Goal: Transaction & Acquisition: Purchase product/service

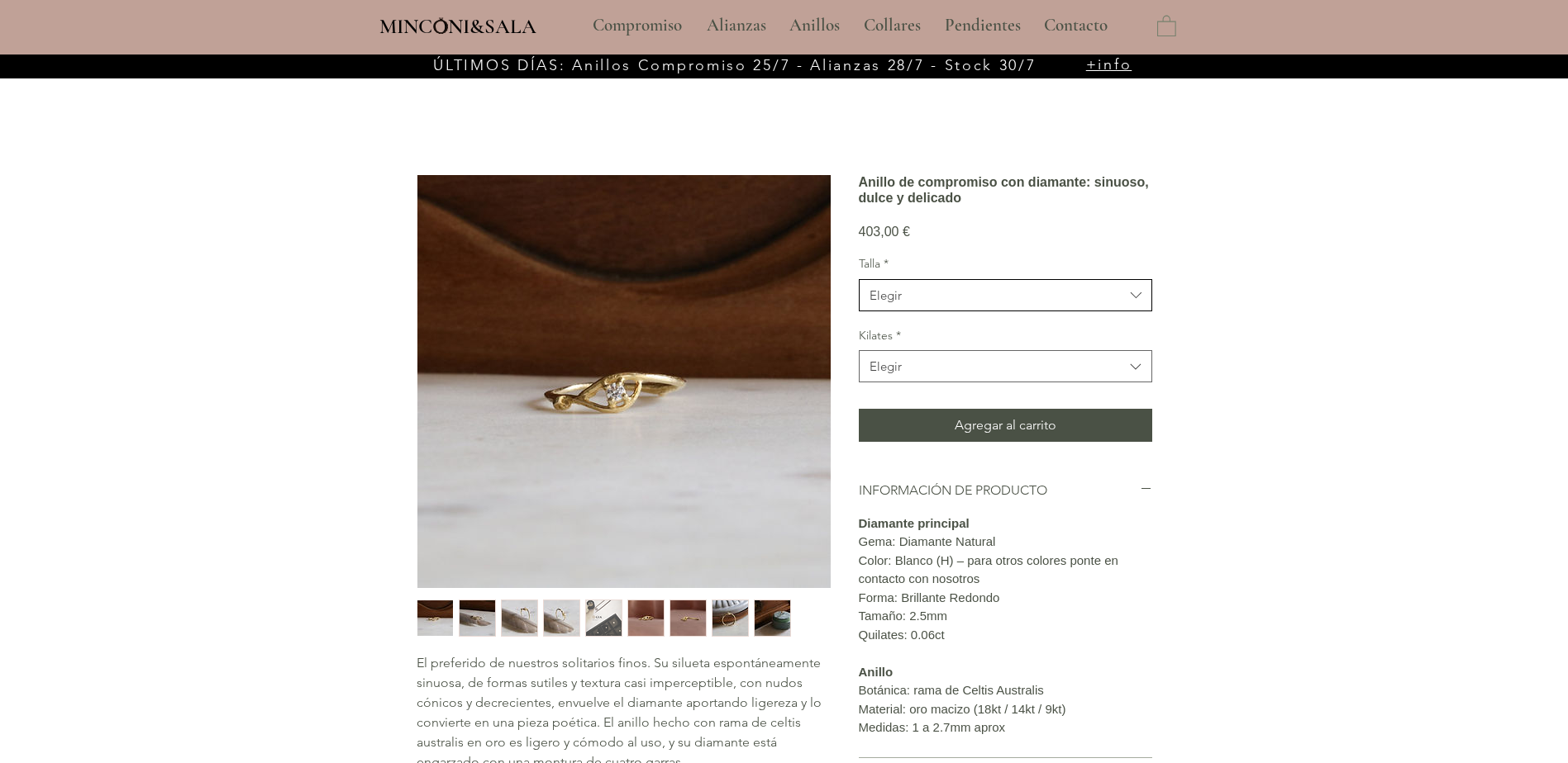
click at [1131, 305] on icon "Talla" at bounding box center [1136, 296] width 19 height 19
click at [1003, 383] on button "Elegir" at bounding box center [1006, 366] width 294 height 32
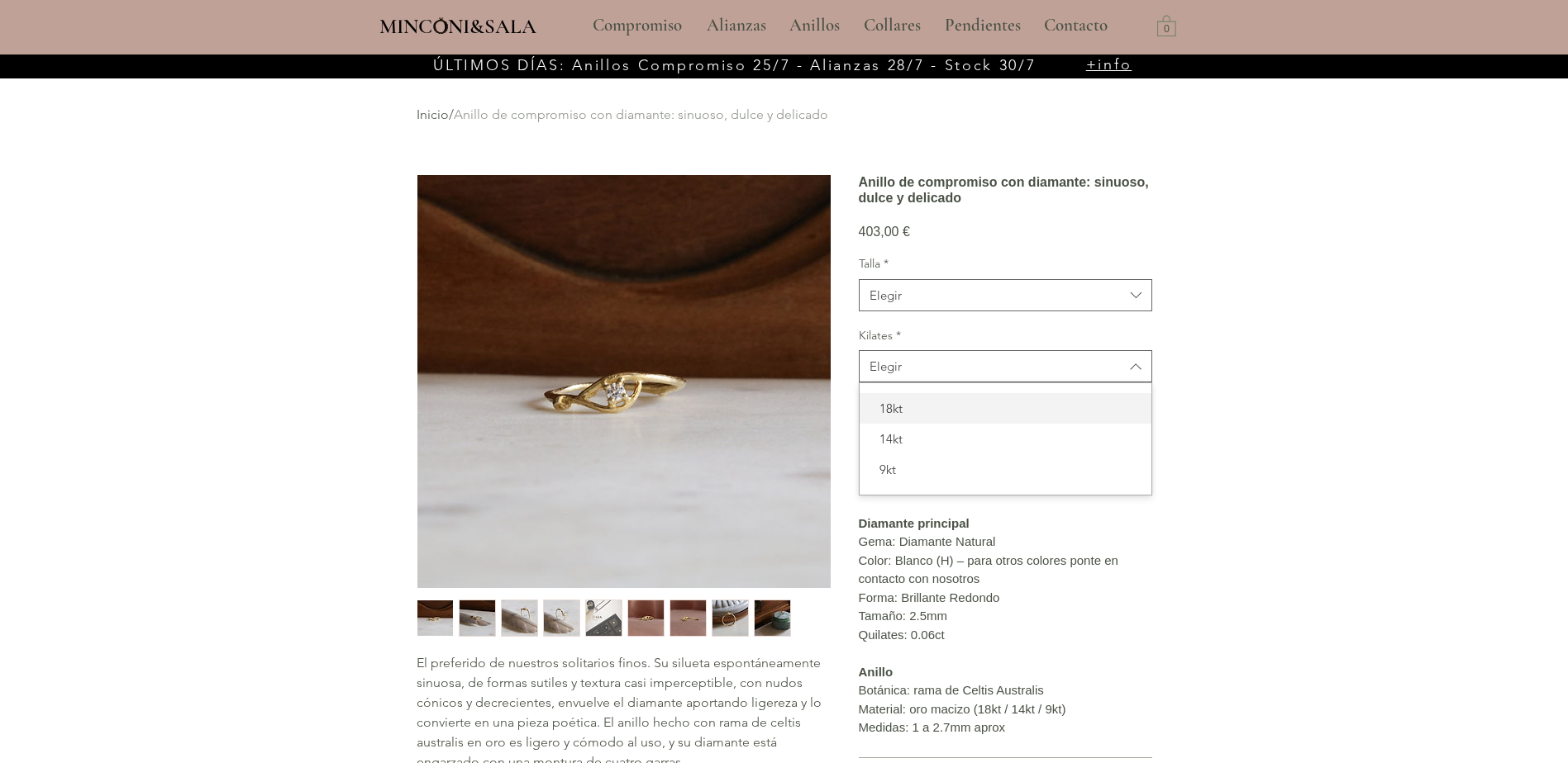
click at [924, 418] on span "18kt" at bounding box center [1006, 408] width 272 height 17
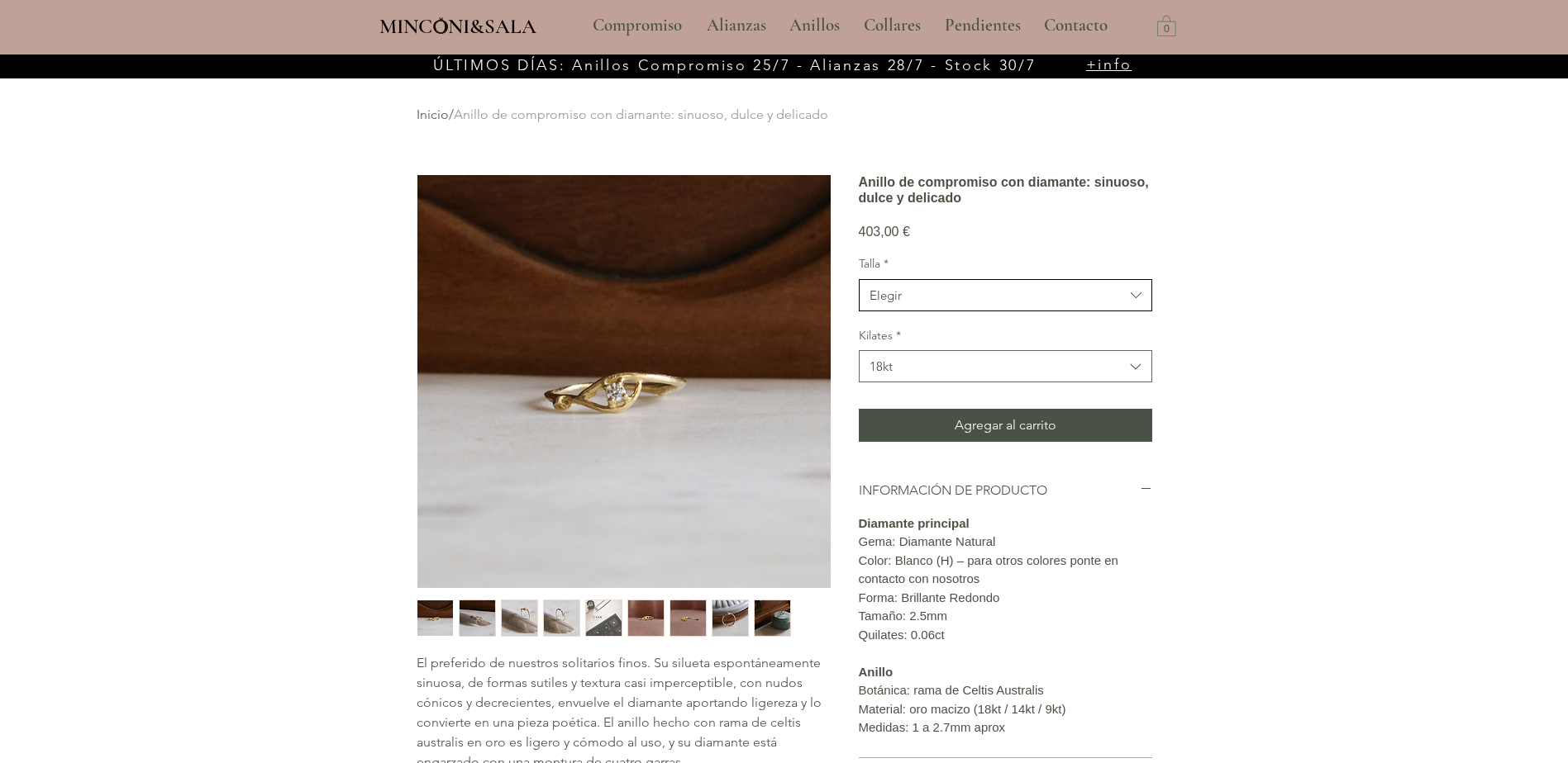
click at [947, 304] on span "Elegir" at bounding box center [996, 296] width 254 height 17
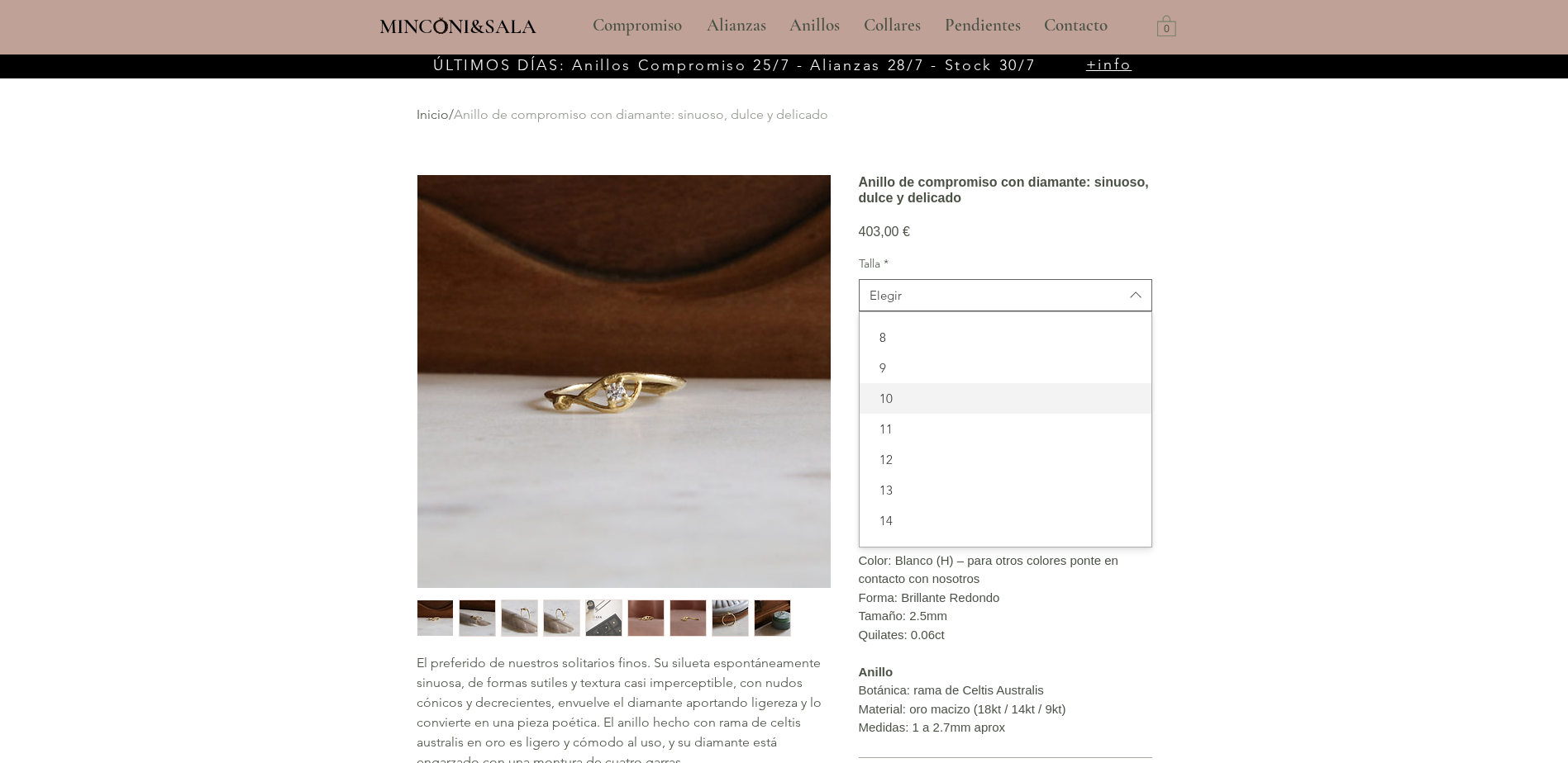
click at [896, 407] on span "10" at bounding box center [1006, 399] width 272 height 17
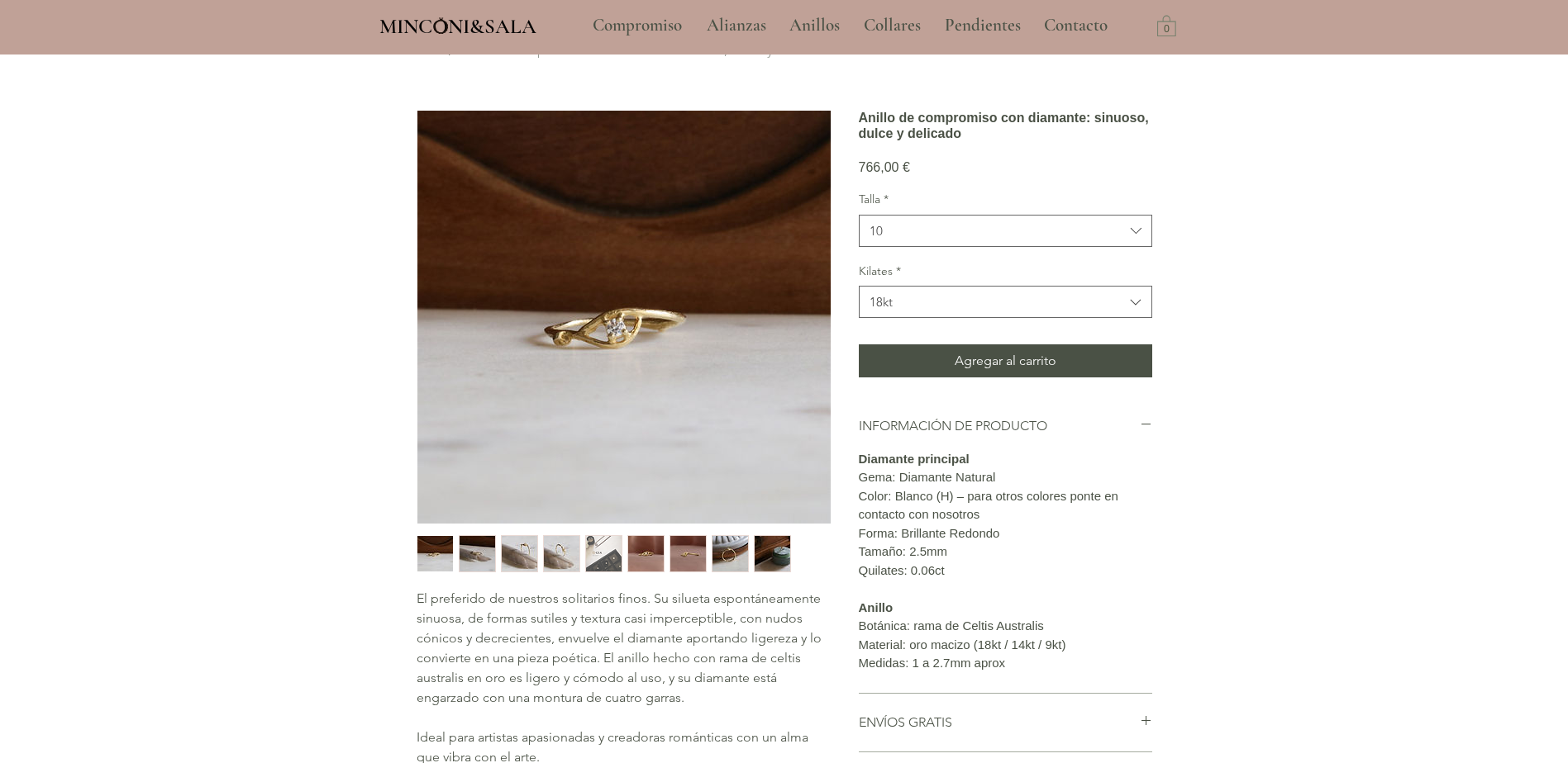
scroll to position [83, 0]
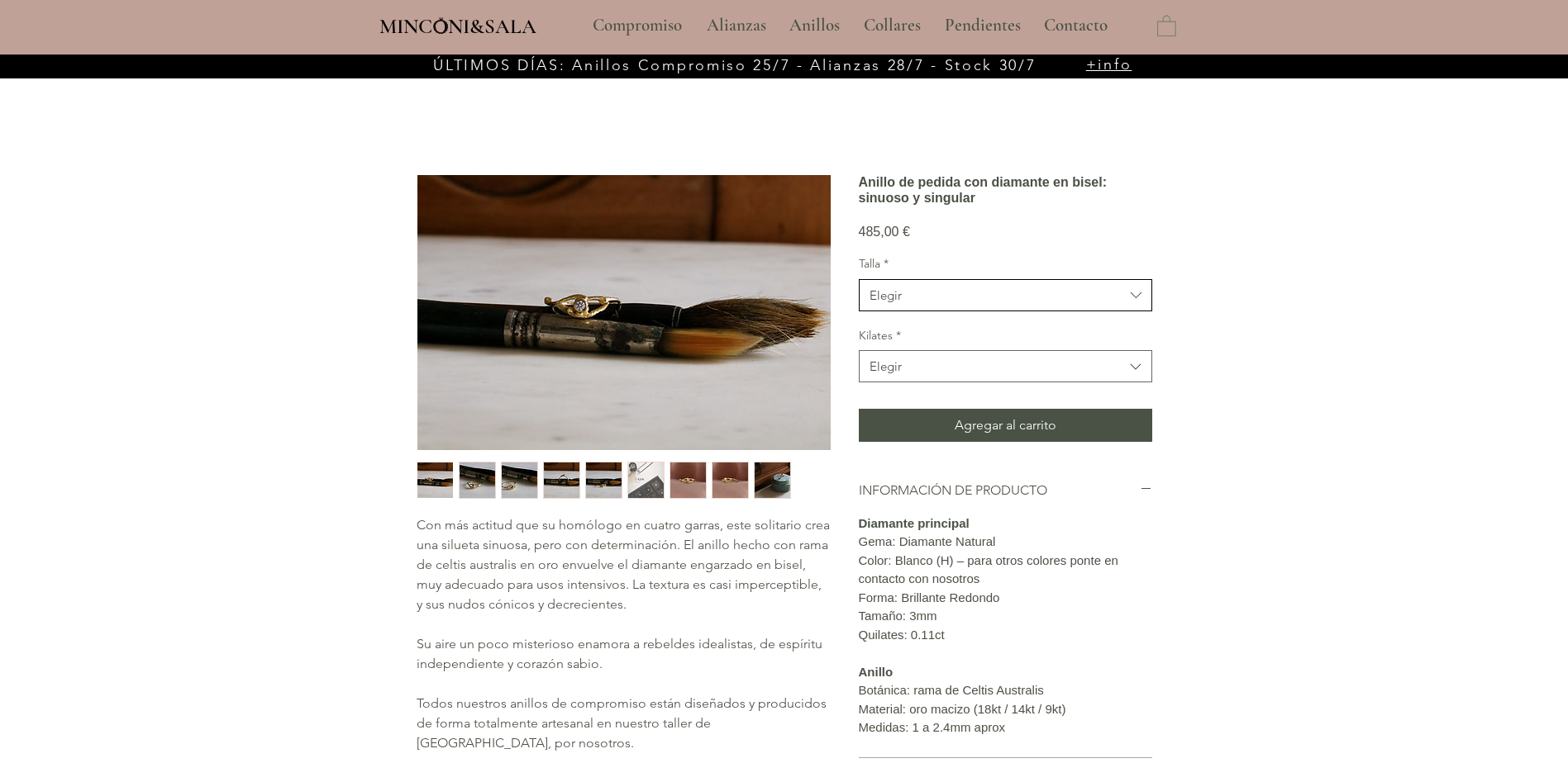
click at [969, 304] on span "Elegir" at bounding box center [996, 296] width 254 height 17
click at [981, 304] on span "Elegir" at bounding box center [996, 296] width 254 height 17
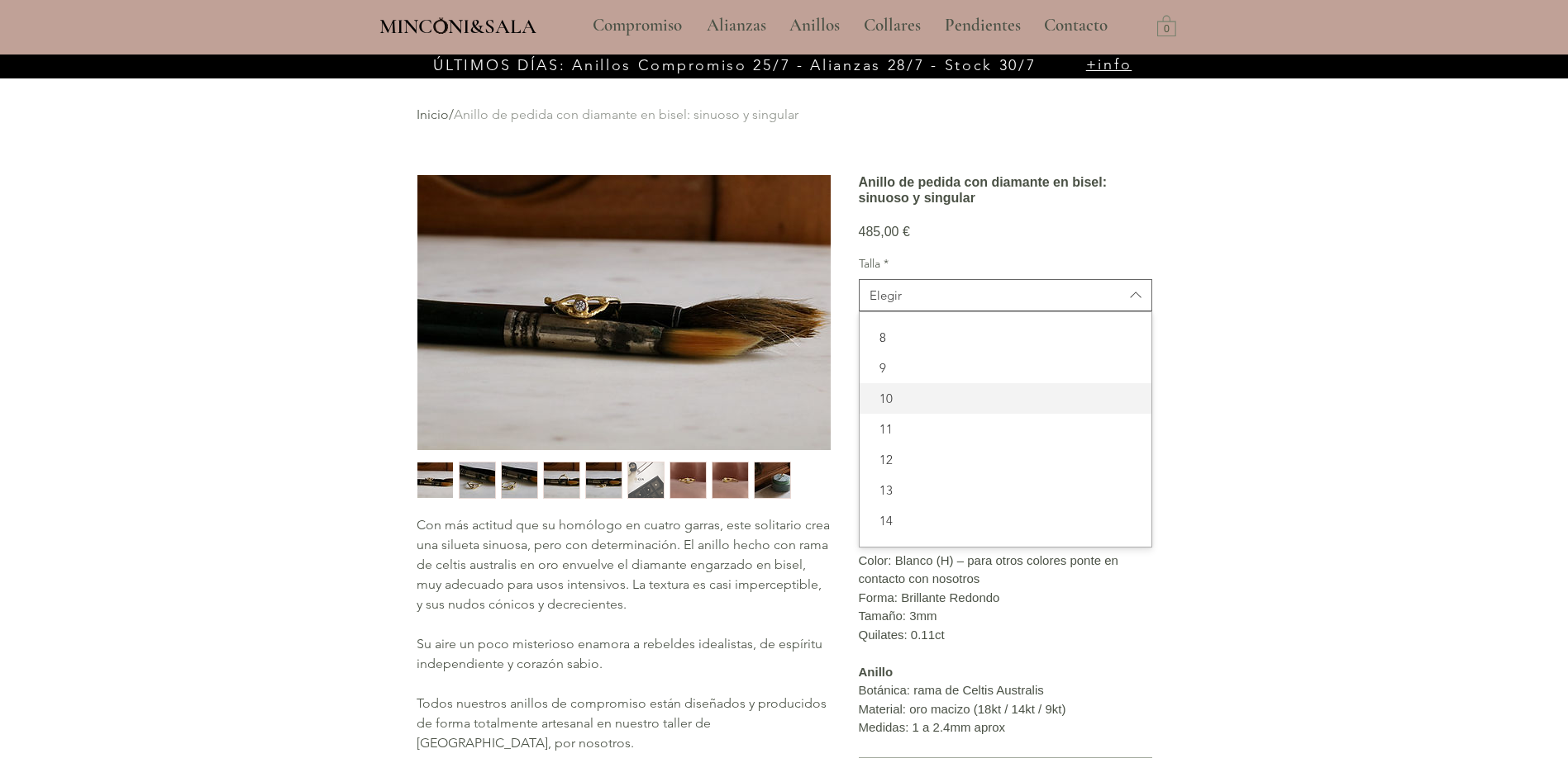
click at [920, 407] on span "10" at bounding box center [1006, 399] width 272 height 17
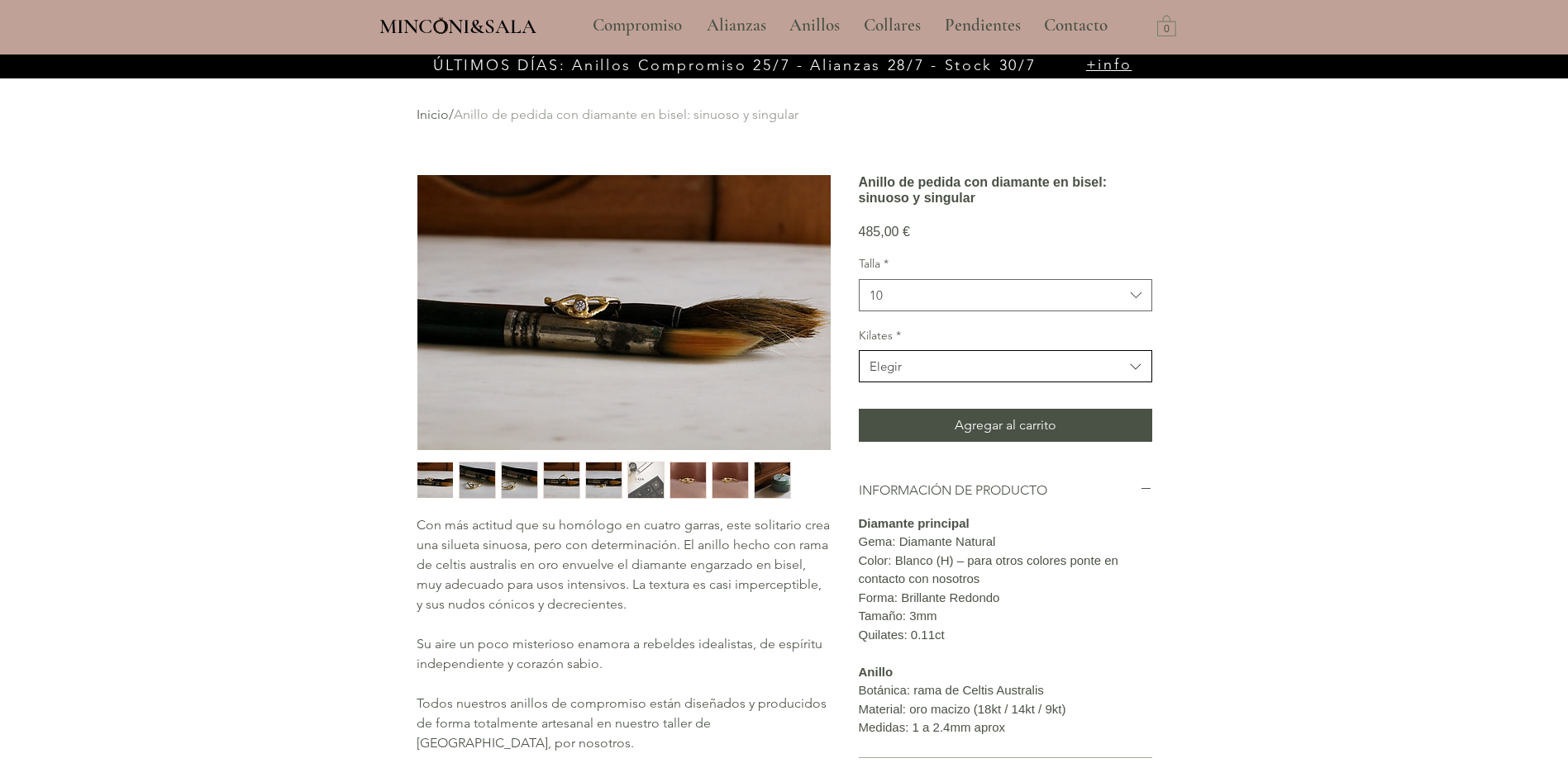
click at [930, 375] on span "Elegir" at bounding box center [996, 366] width 254 height 17
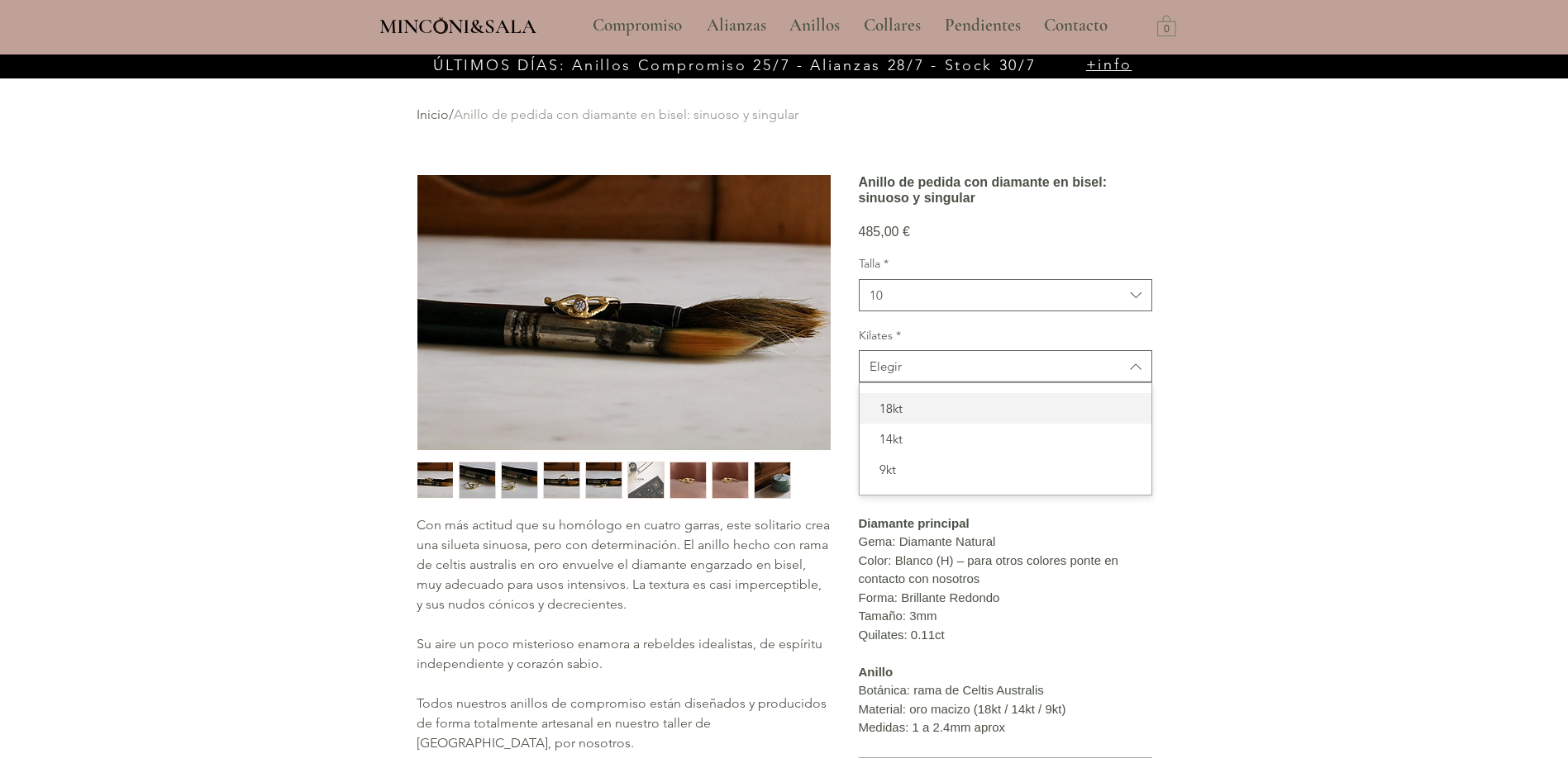
click at [920, 418] on span "18kt" at bounding box center [1006, 408] width 272 height 17
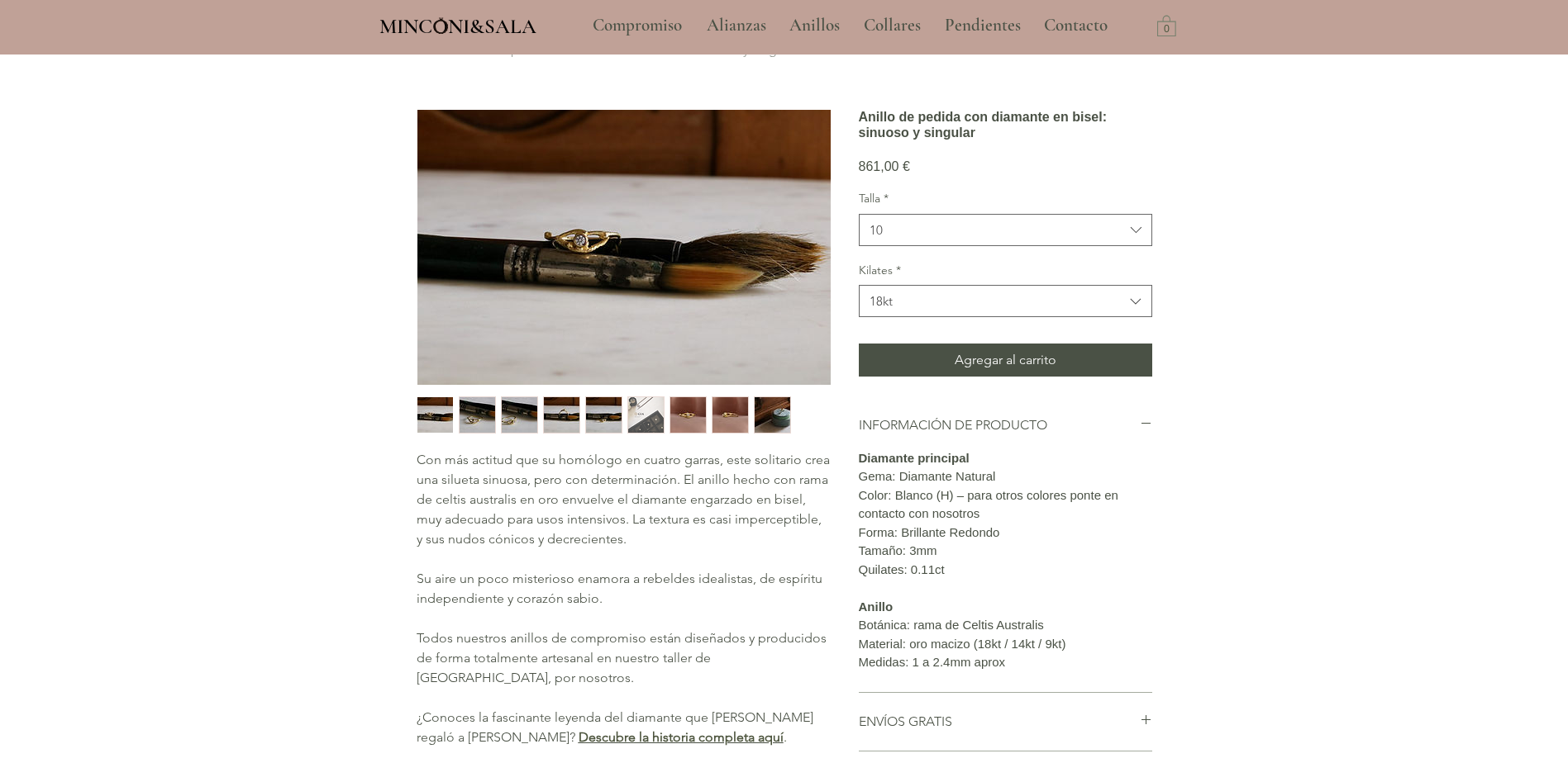
scroll to position [165, 0]
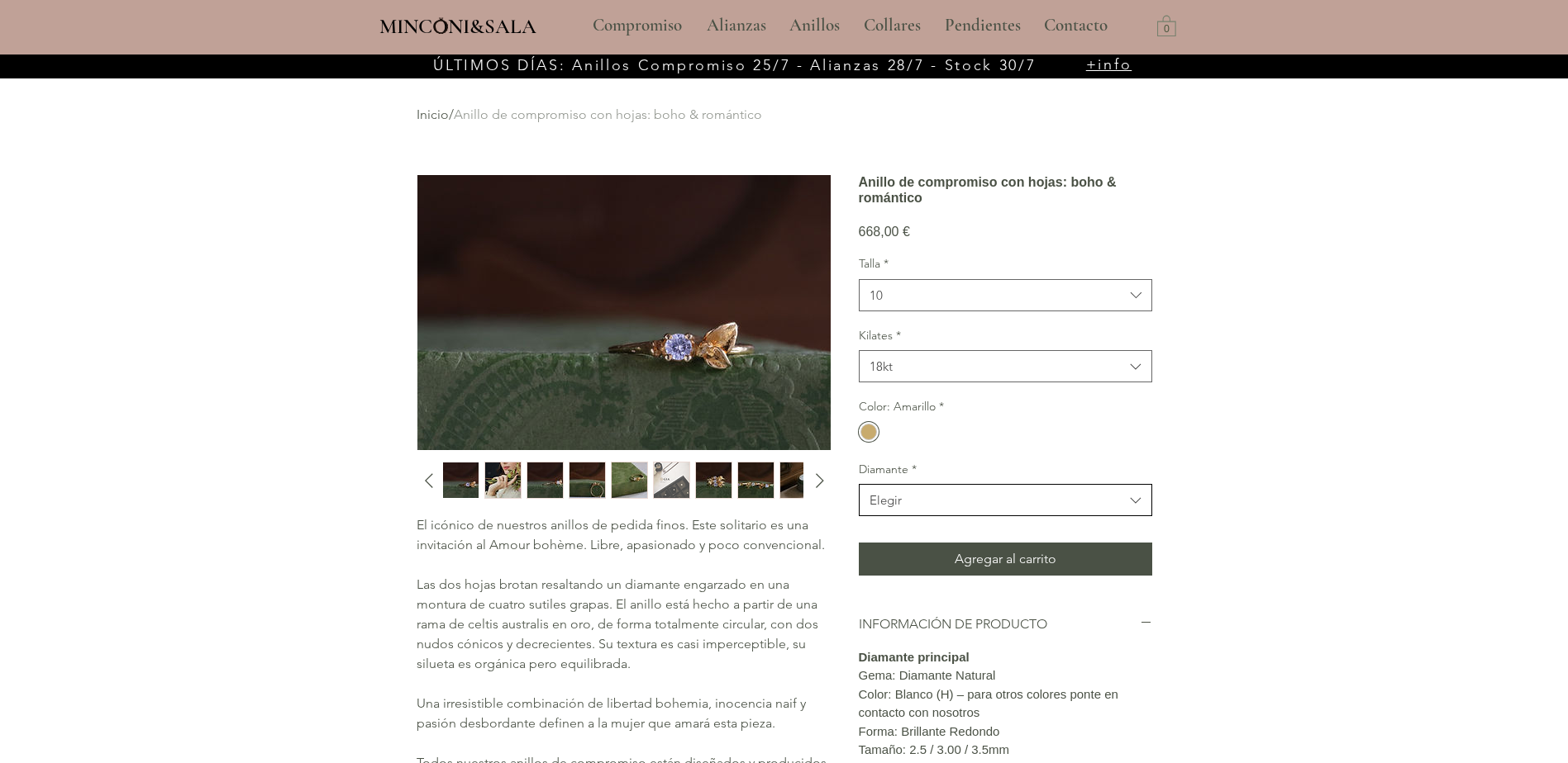
click at [929, 509] on span "Elegir" at bounding box center [996, 500] width 254 height 17
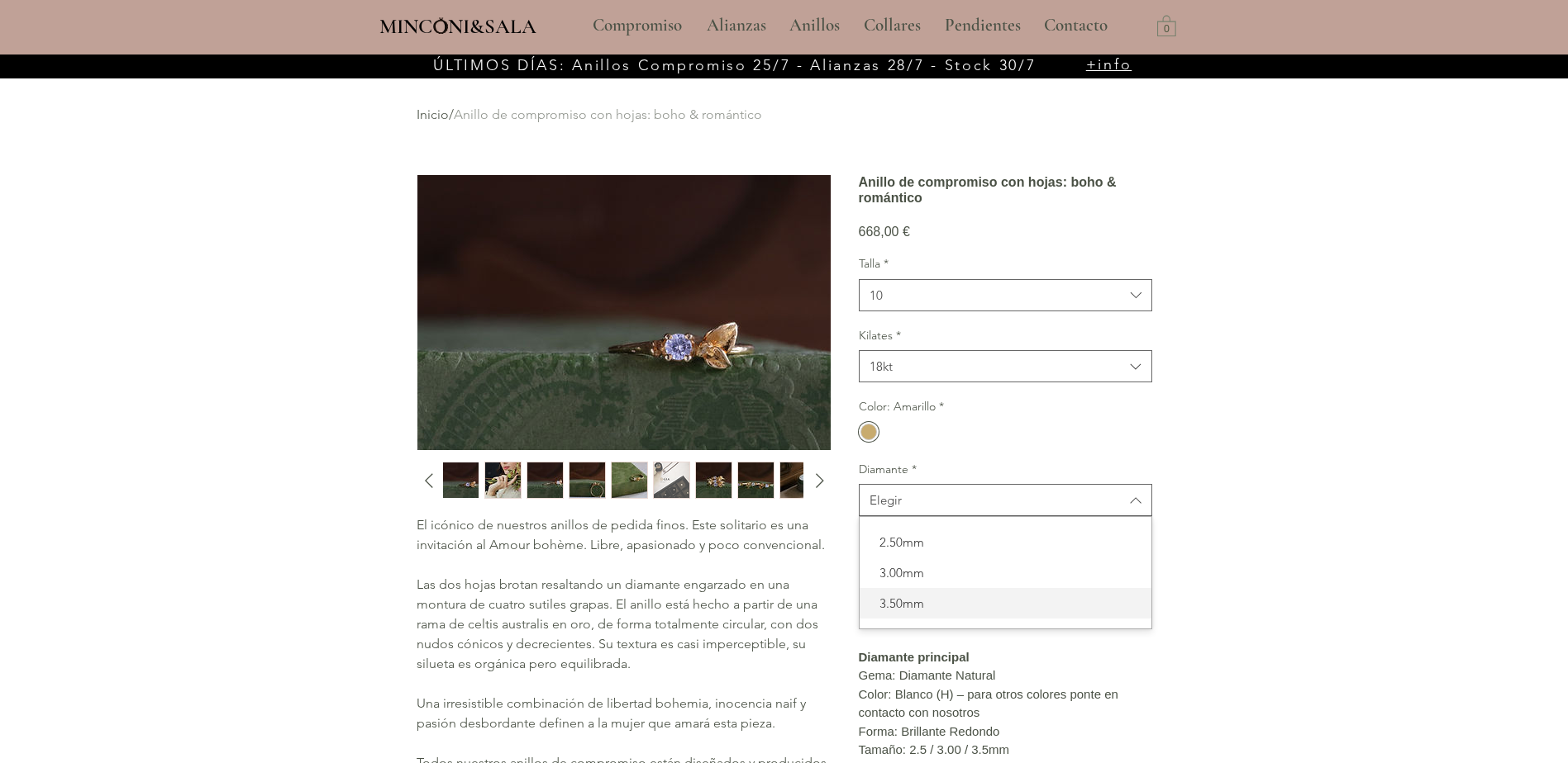
click at [903, 612] on span "3.50mm" at bounding box center [1006, 603] width 272 height 17
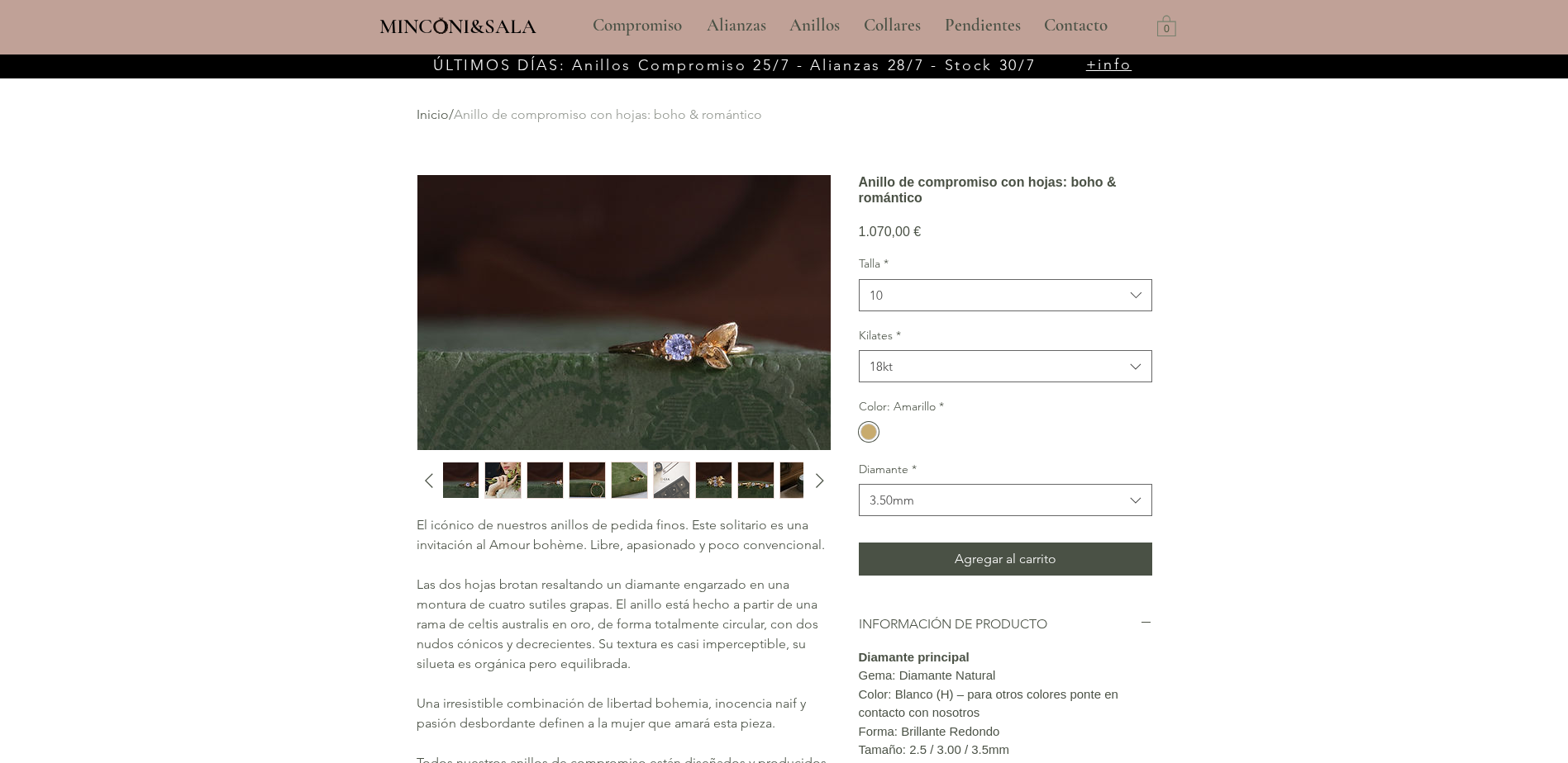
click at [504, 477] on img "2 / 10" at bounding box center [503, 481] width 36 height 36
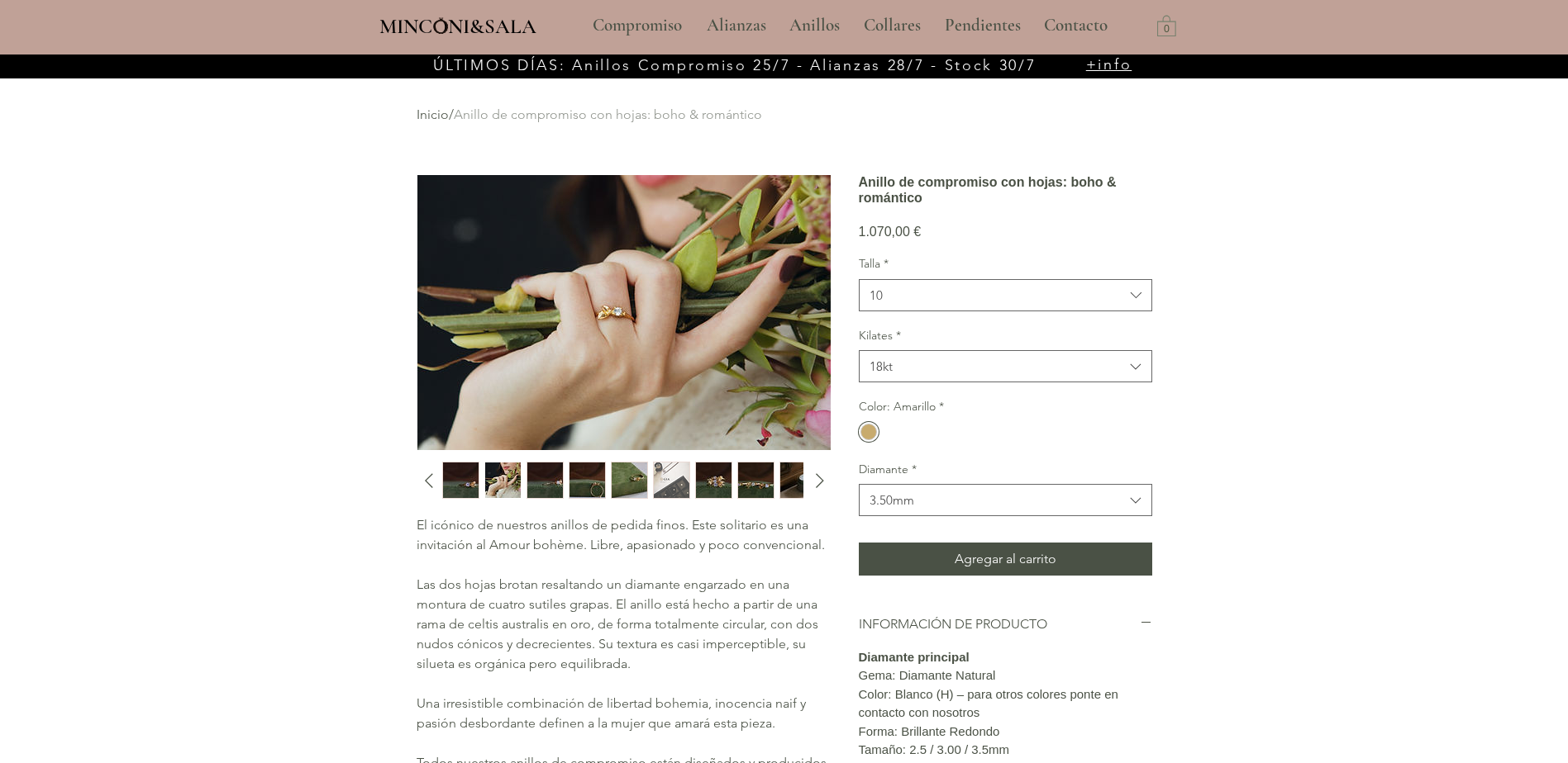
click at [471, 465] on img "1 / 10" at bounding box center [461, 481] width 36 height 36
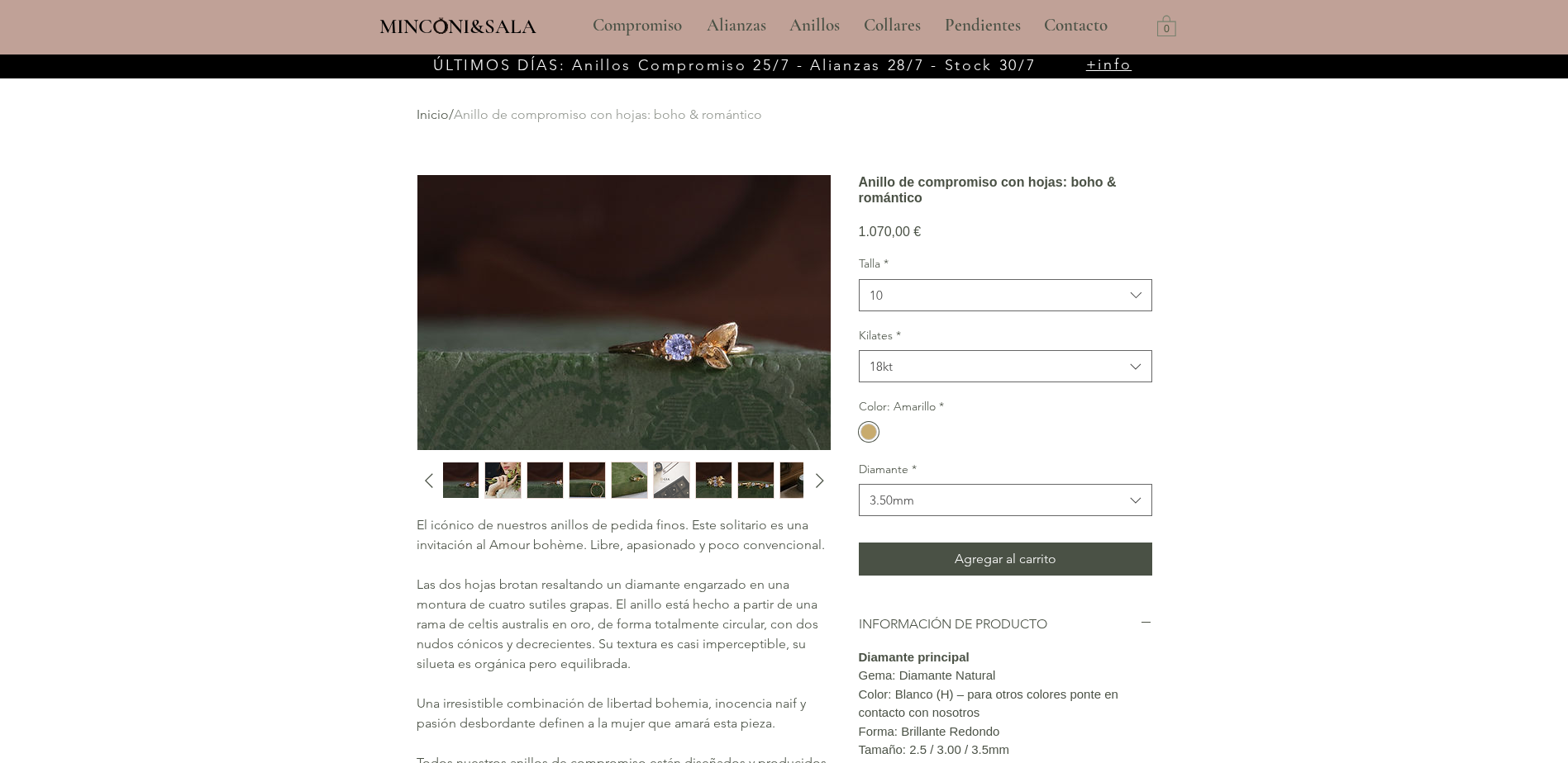
click at [535, 471] on img "3 / 10" at bounding box center [546, 481] width 36 height 36
click at [583, 480] on img "4 / 10" at bounding box center [588, 481] width 36 height 36
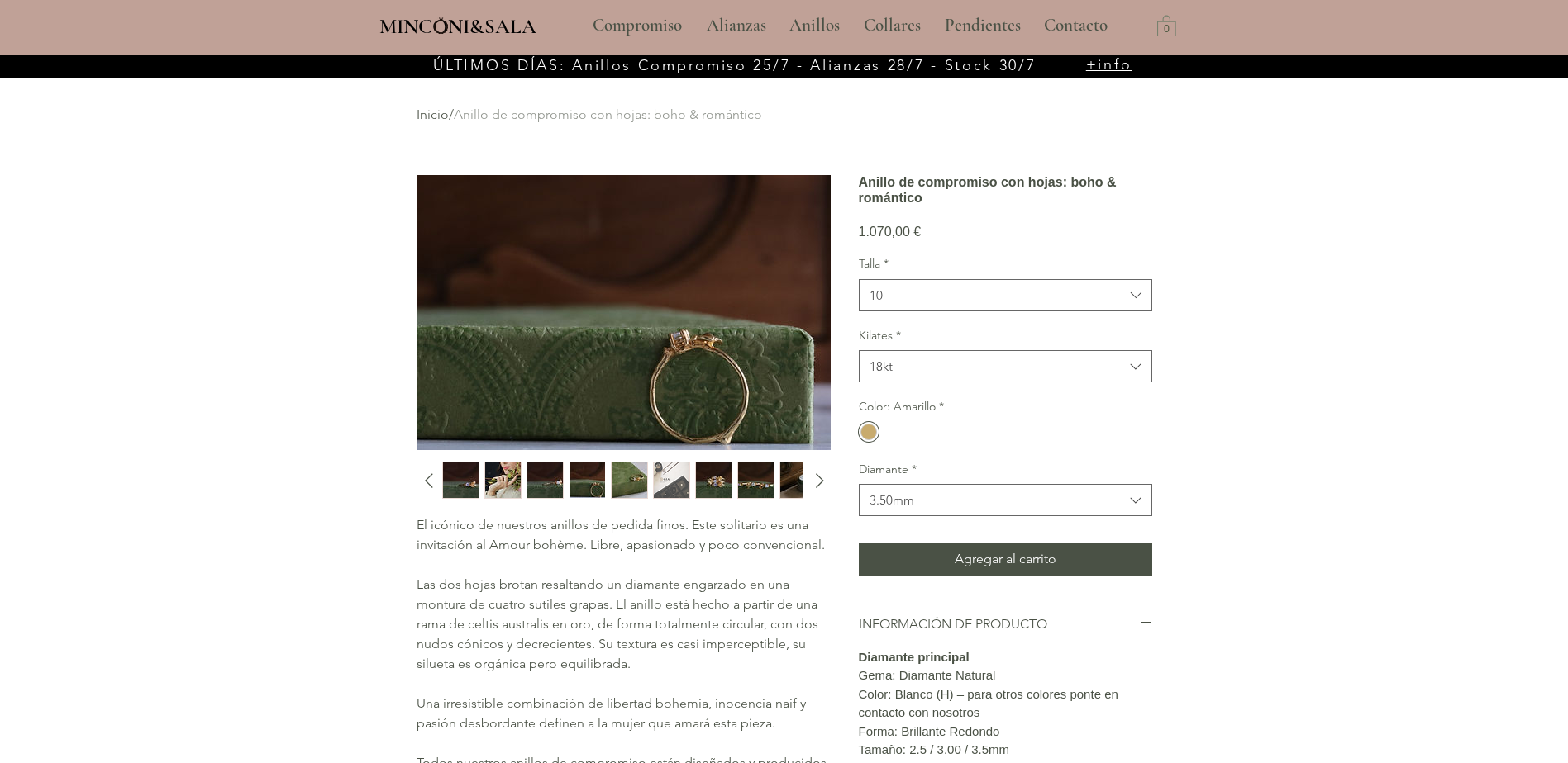
click at [609, 473] on div "main content" at bounding box center [622, 481] width 359 height 38
click at [627, 473] on img "5 / 10" at bounding box center [630, 481] width 36 height 36
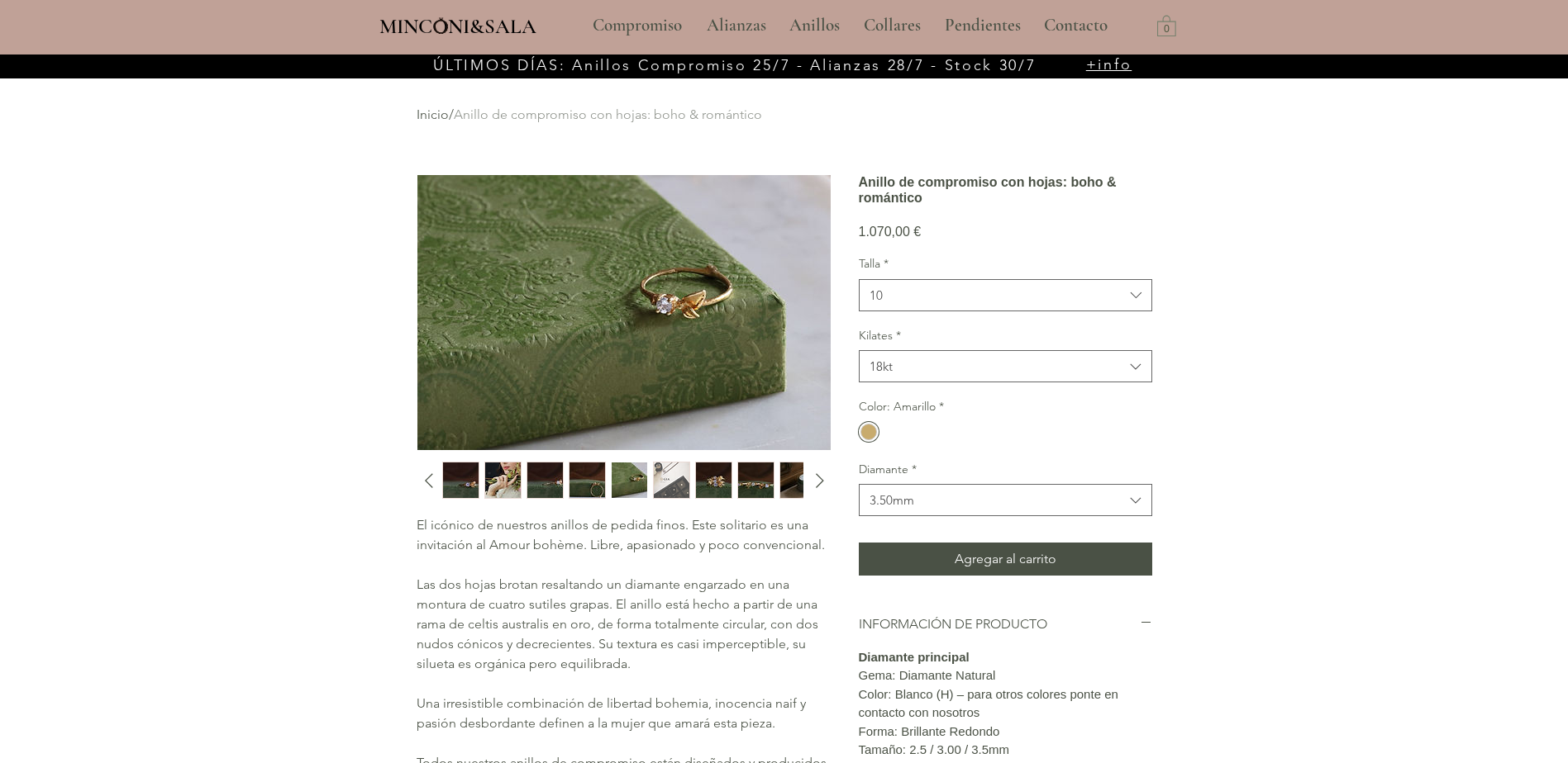
click at [674, 478] on img "6 / 10" at bounding box center [671, 481] width 36 height 36
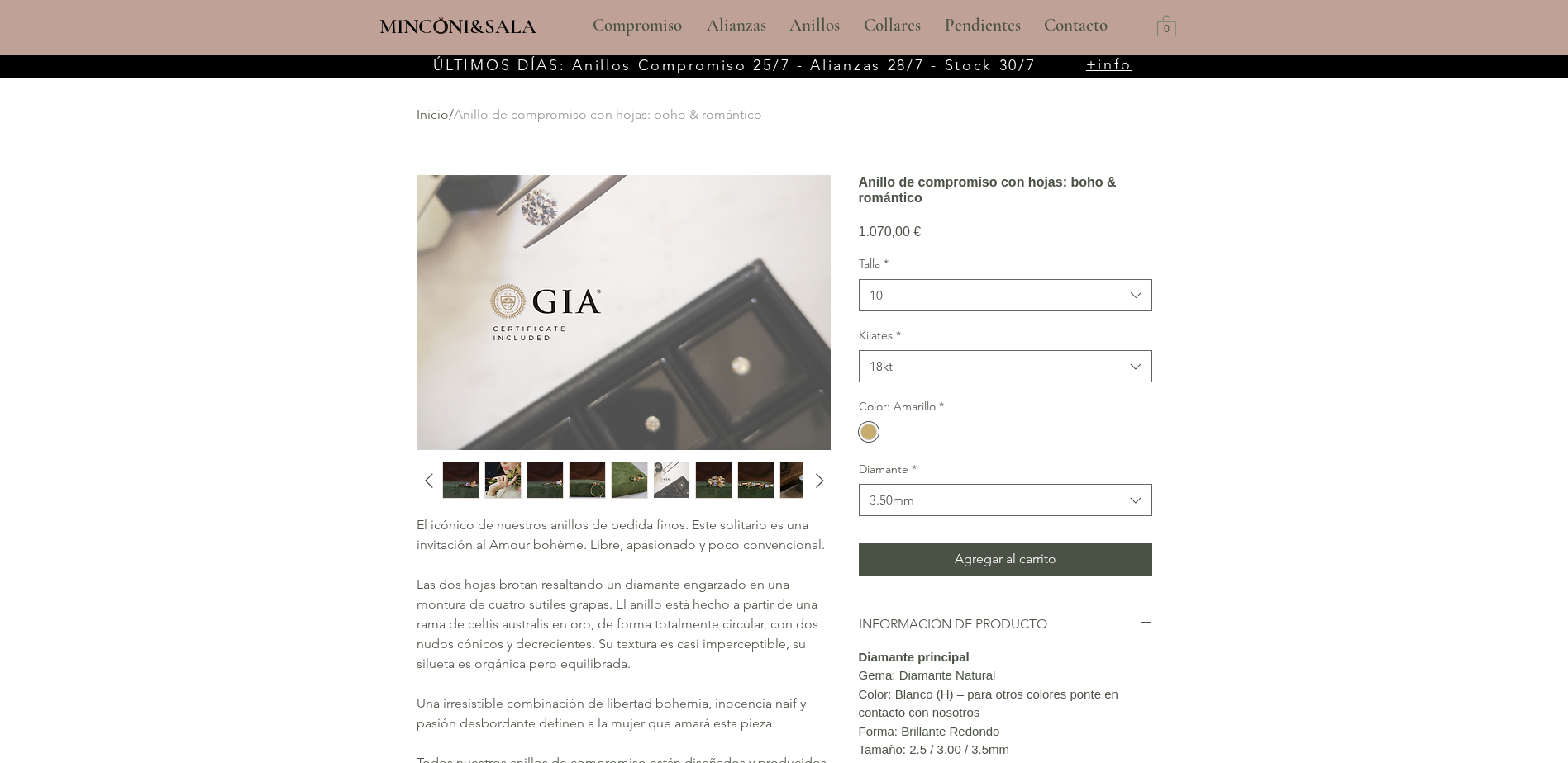
click at [715, 482] on img "7 / 10" at bounding box center [714, 481] width 36 height 36
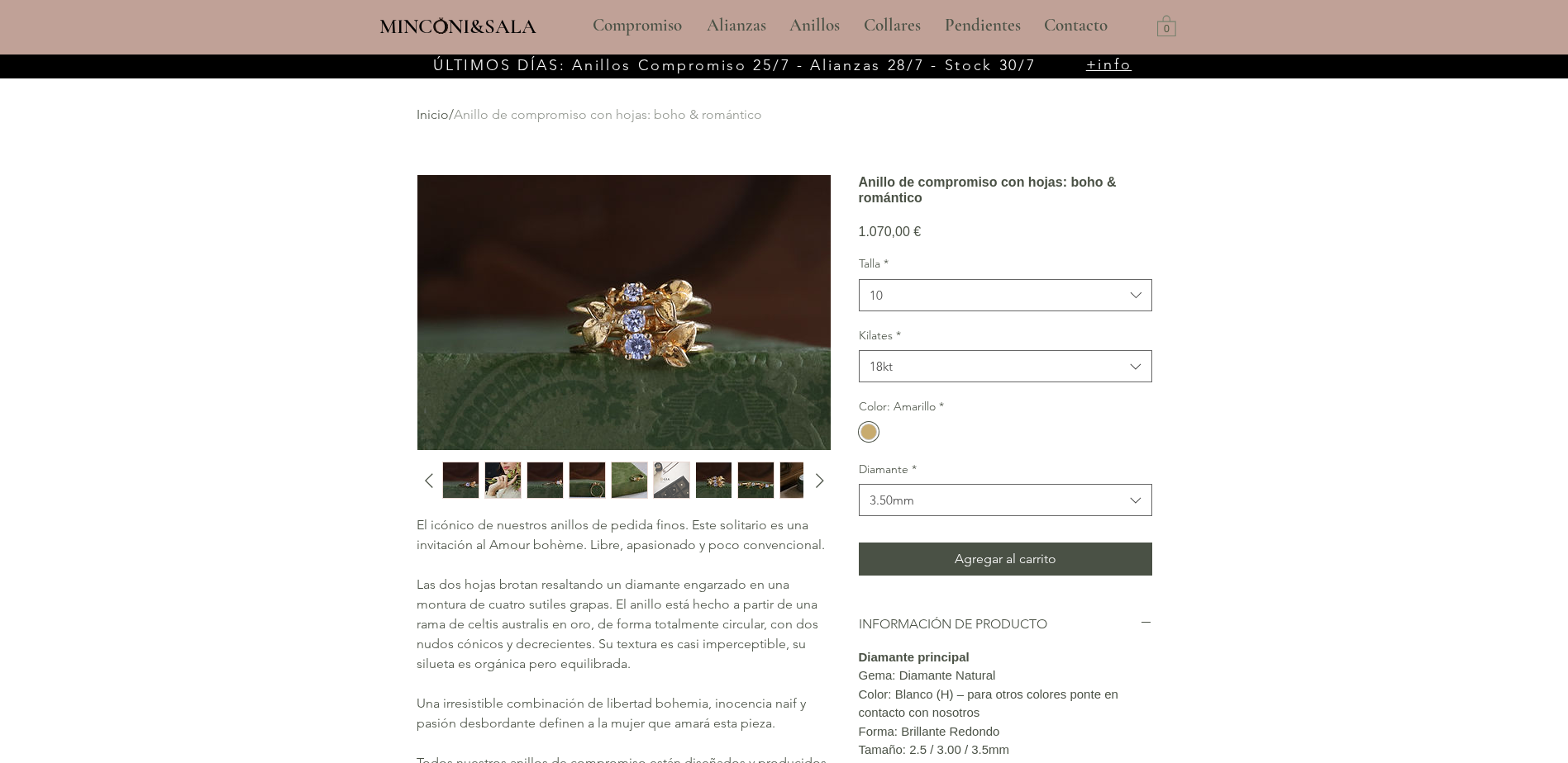
click at [760, 482] on img "8 / 10" at bounding box center [756, 481] width 36 height 36
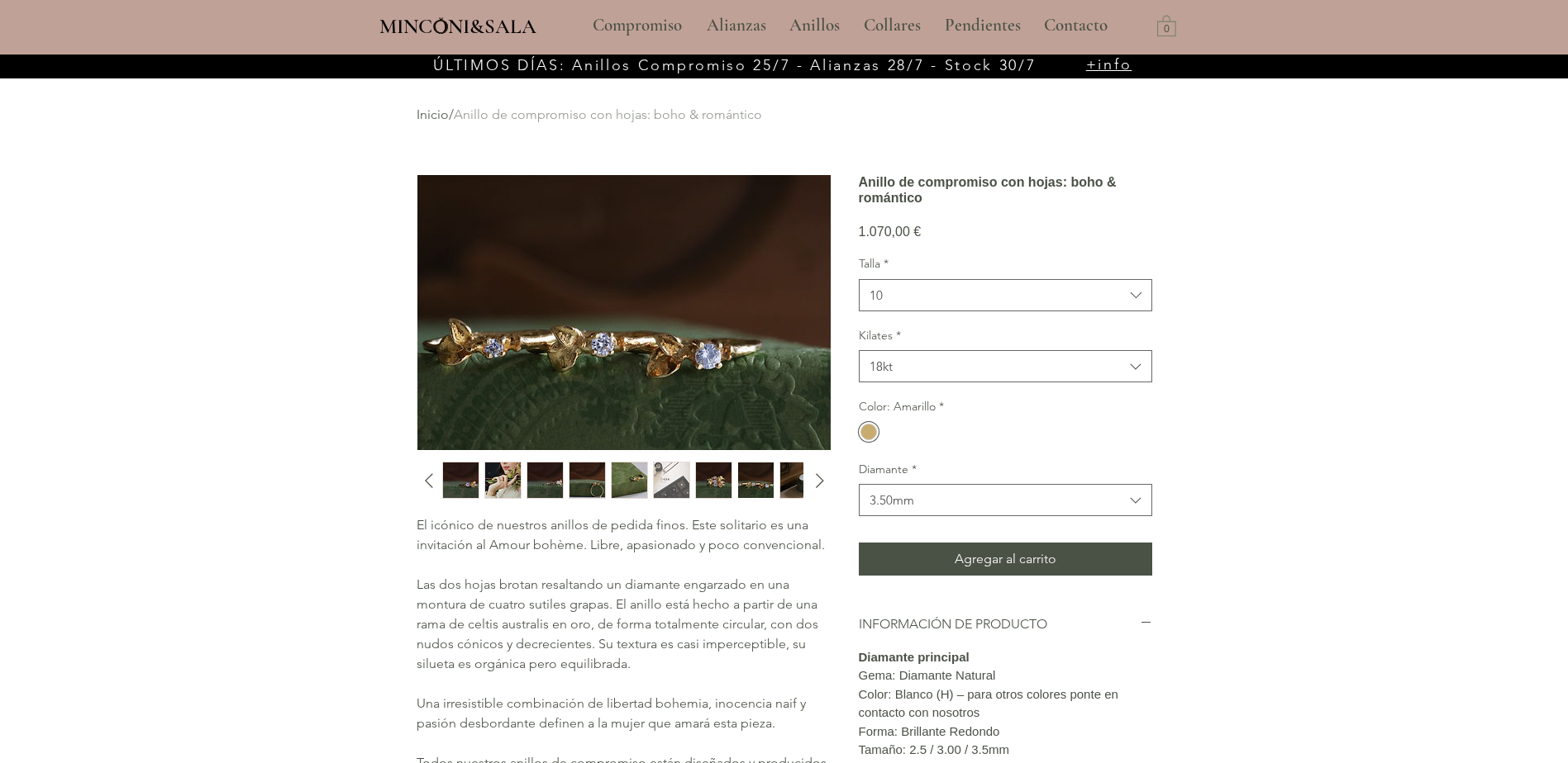
click at [792, 479] on img "9 / 10" at bounding box center [798, 481] width 36 height 36
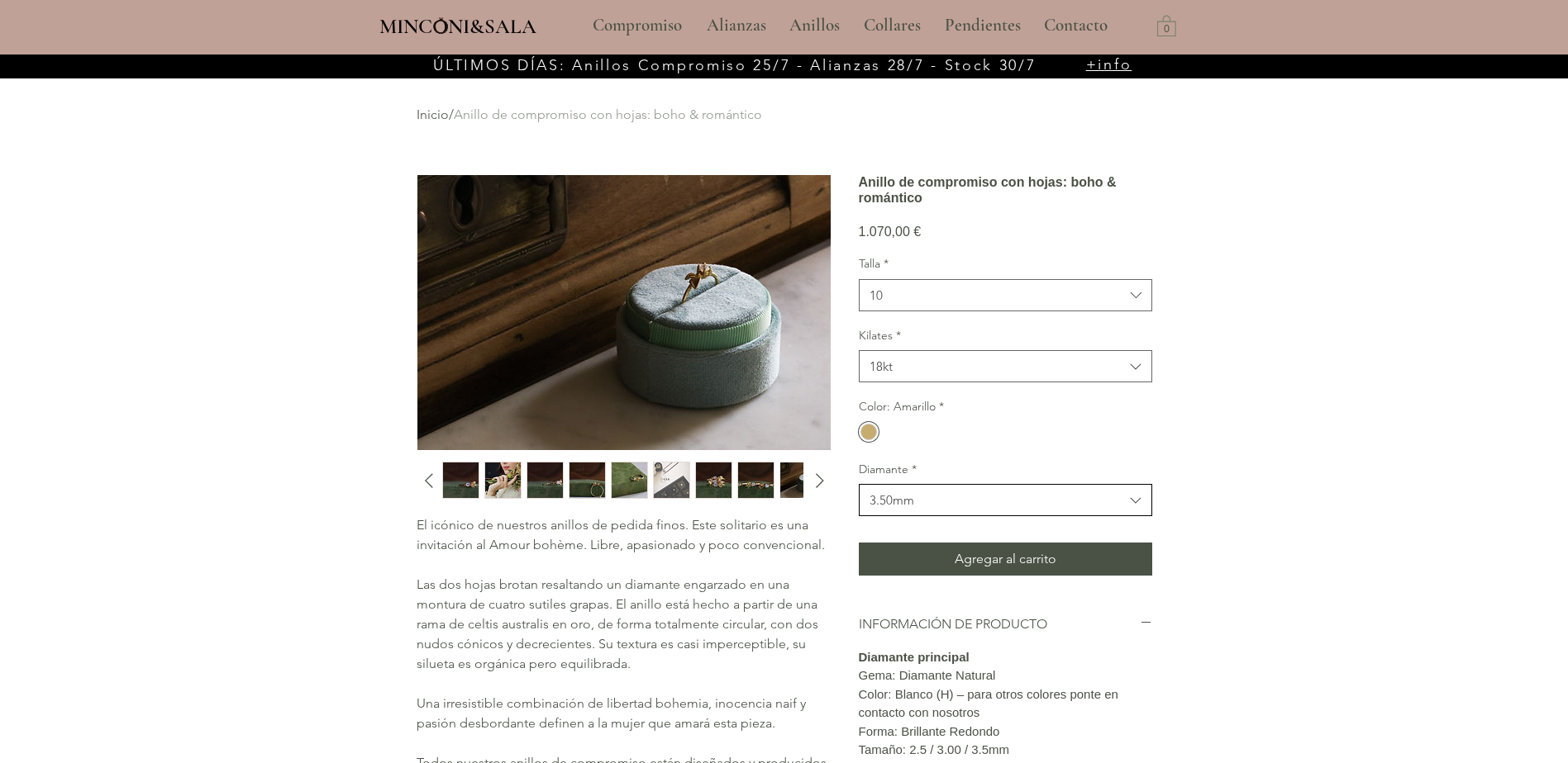
click at [950, 509] on span "3.50mm" at bounding box center [996, 500] width 254 height 17
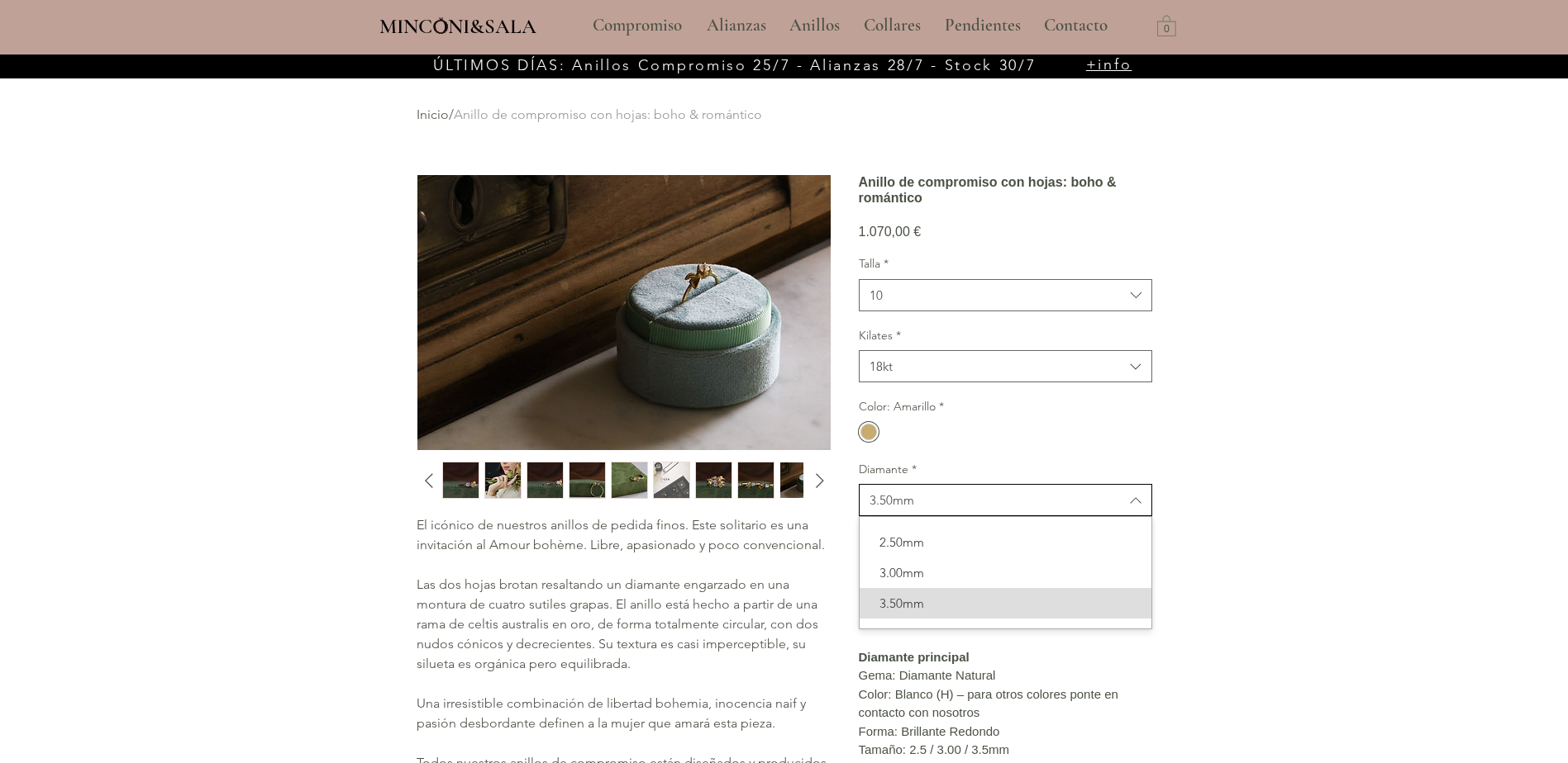
click at [950, 509] on span "3.50mm" at bounding box center [996, 500] width 254 height 17
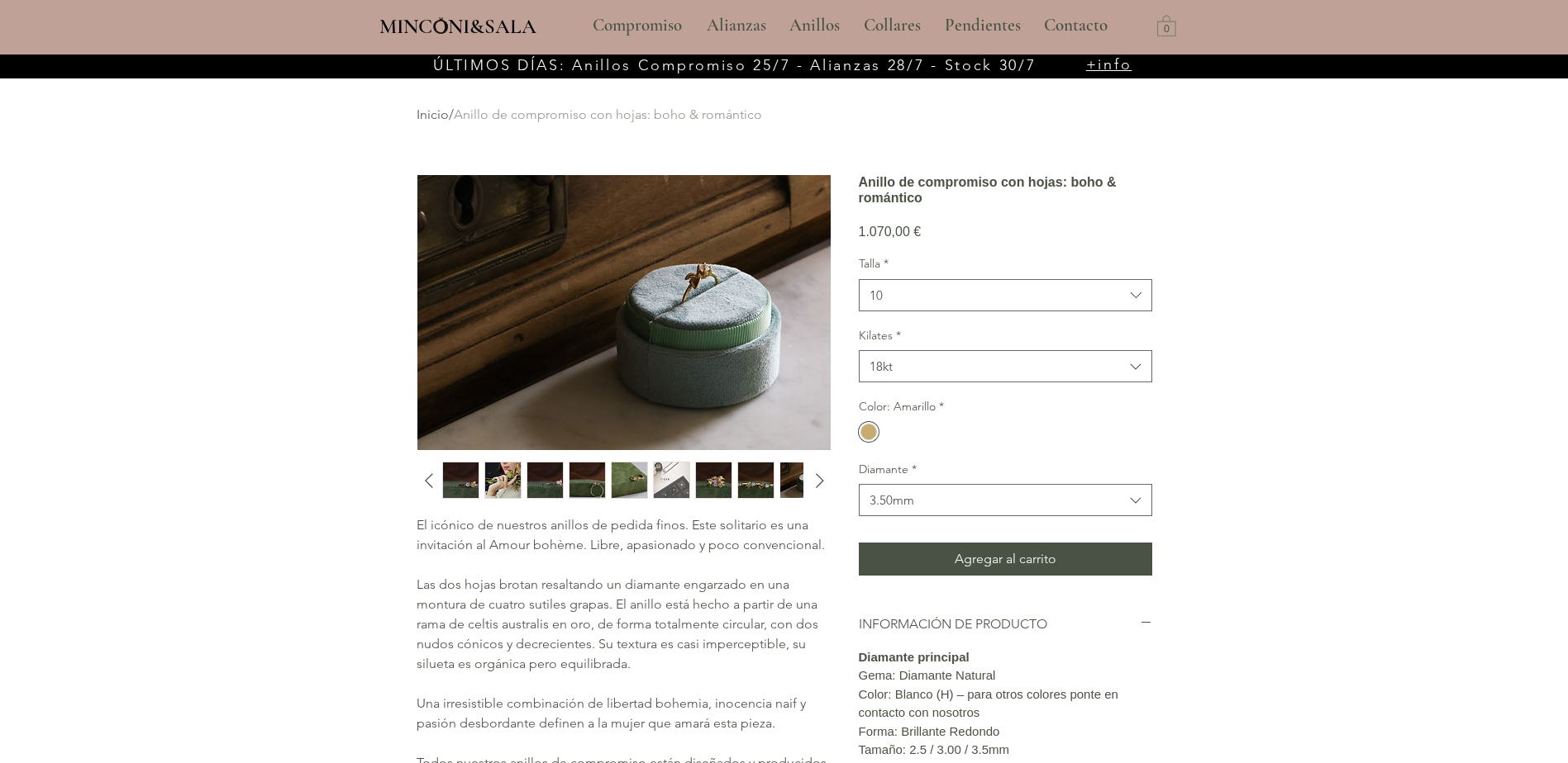
click at [1032, 445] on div "Color: Amarillo *" at bounding box center [1006, 421] width 294 height 45
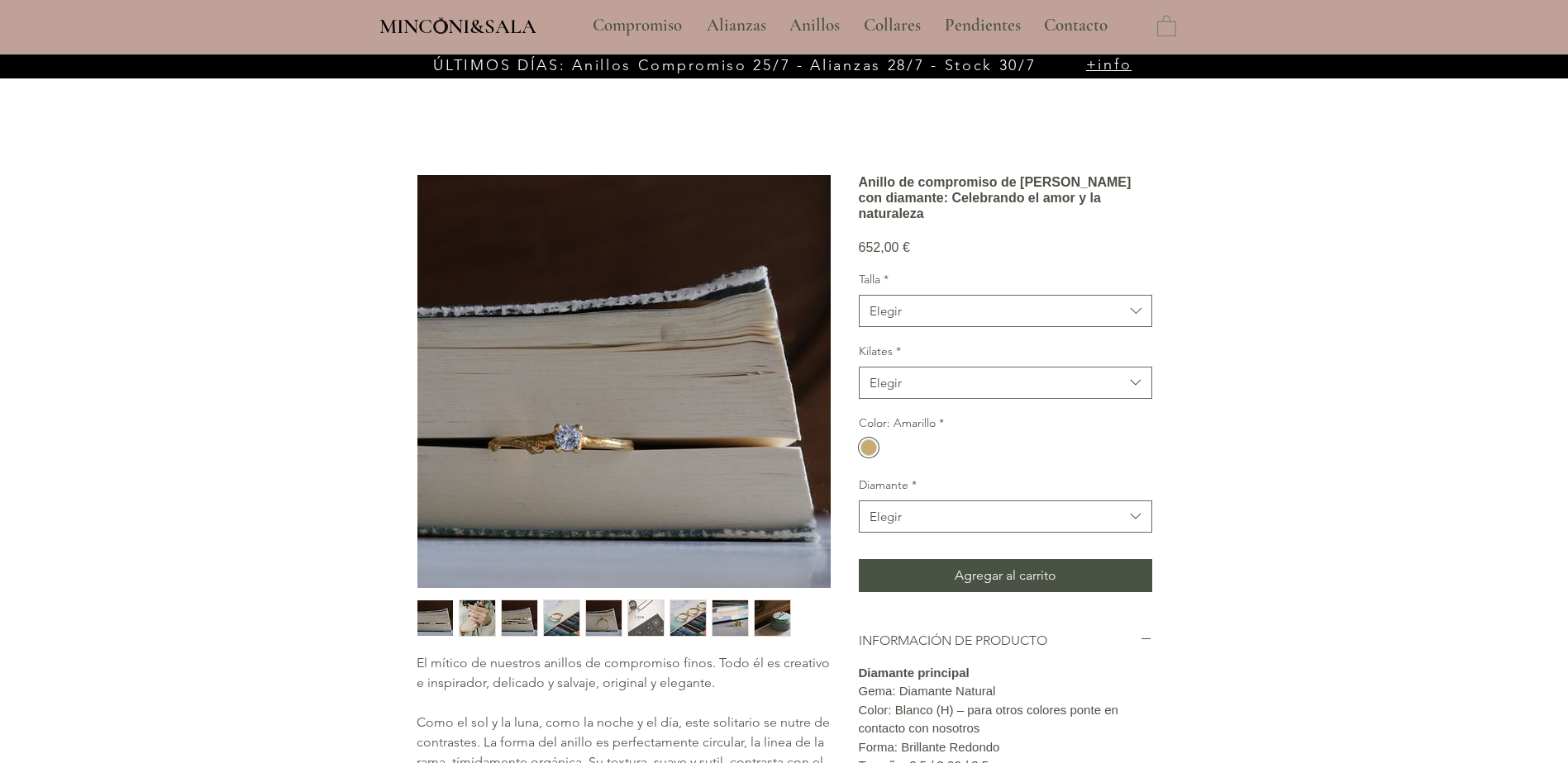
click at [449, 616] on img "button" at bounding box center [436, 618] width 36 height 36
click at [482, 612] on img "button" at bounding box center [478, 618] width 36 height 36
click at [527, 611] on img "3 / 9" at bounding box center [519, 618] width 36 height 36
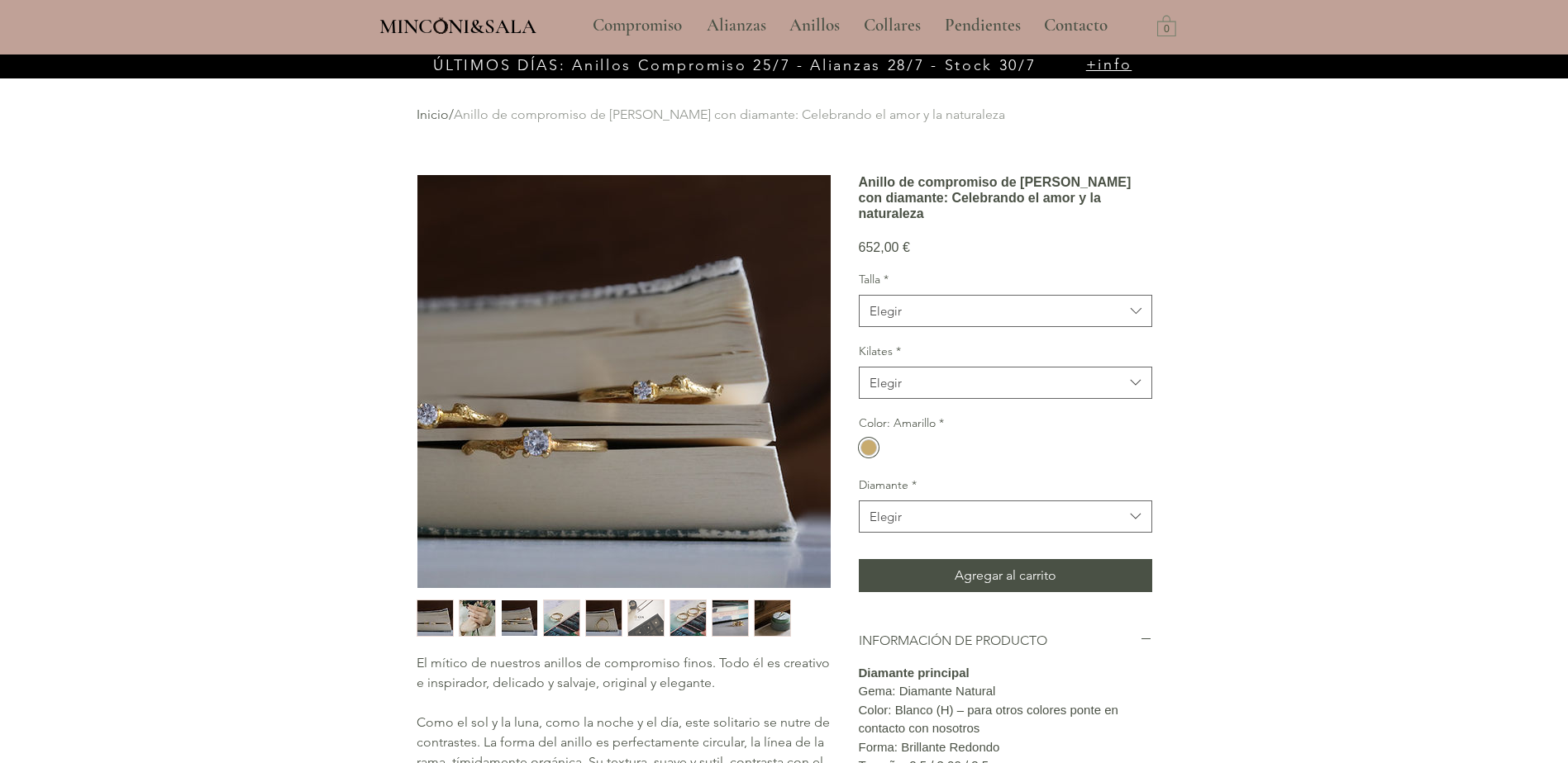
click at [560, 616] on img "4 / 9" at bounding box center [561, 618] width 36 height 36
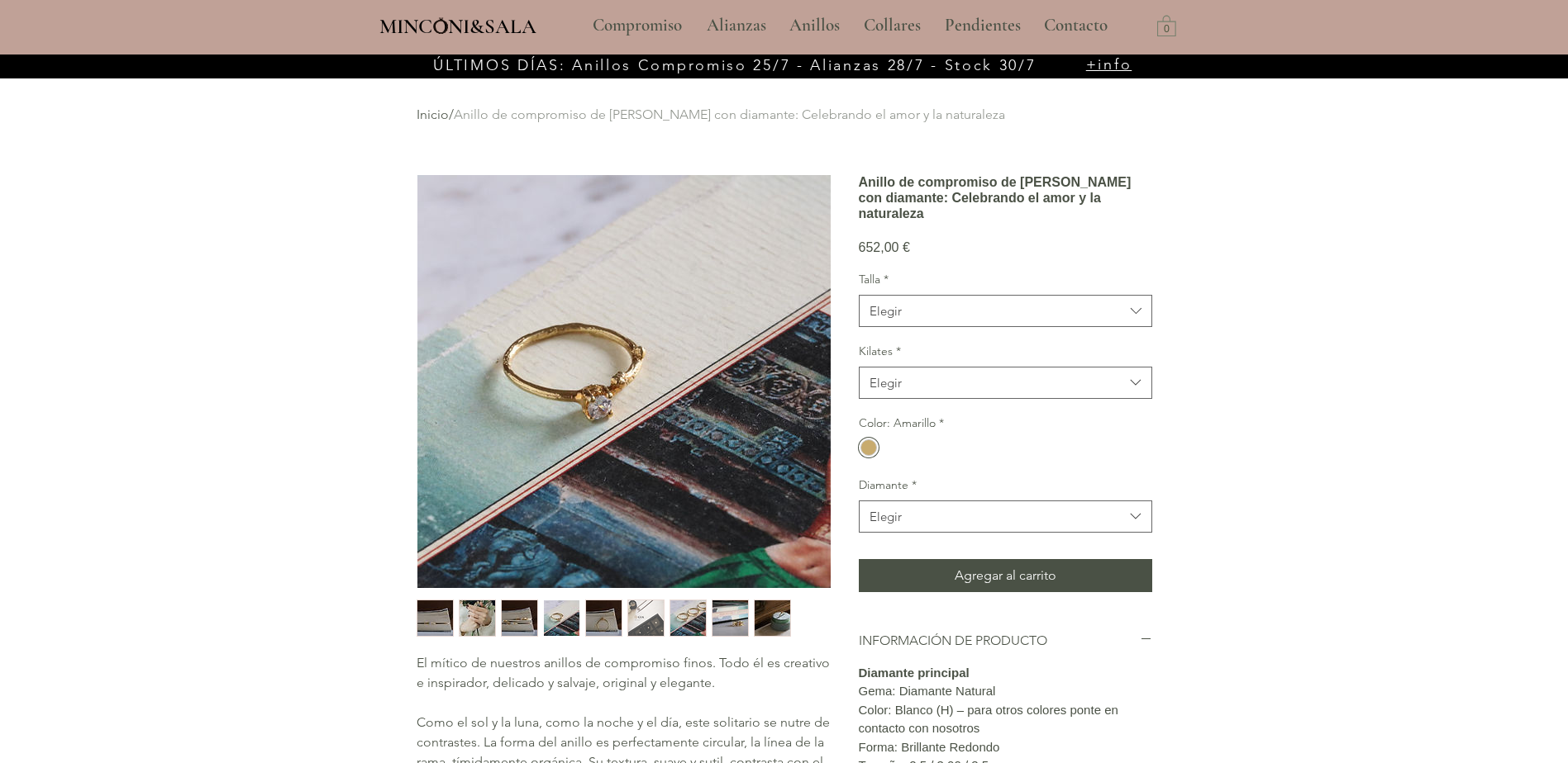
click at [605, 616] on img "5 / 9" at bounding box center [604, 618] width 36 height 36
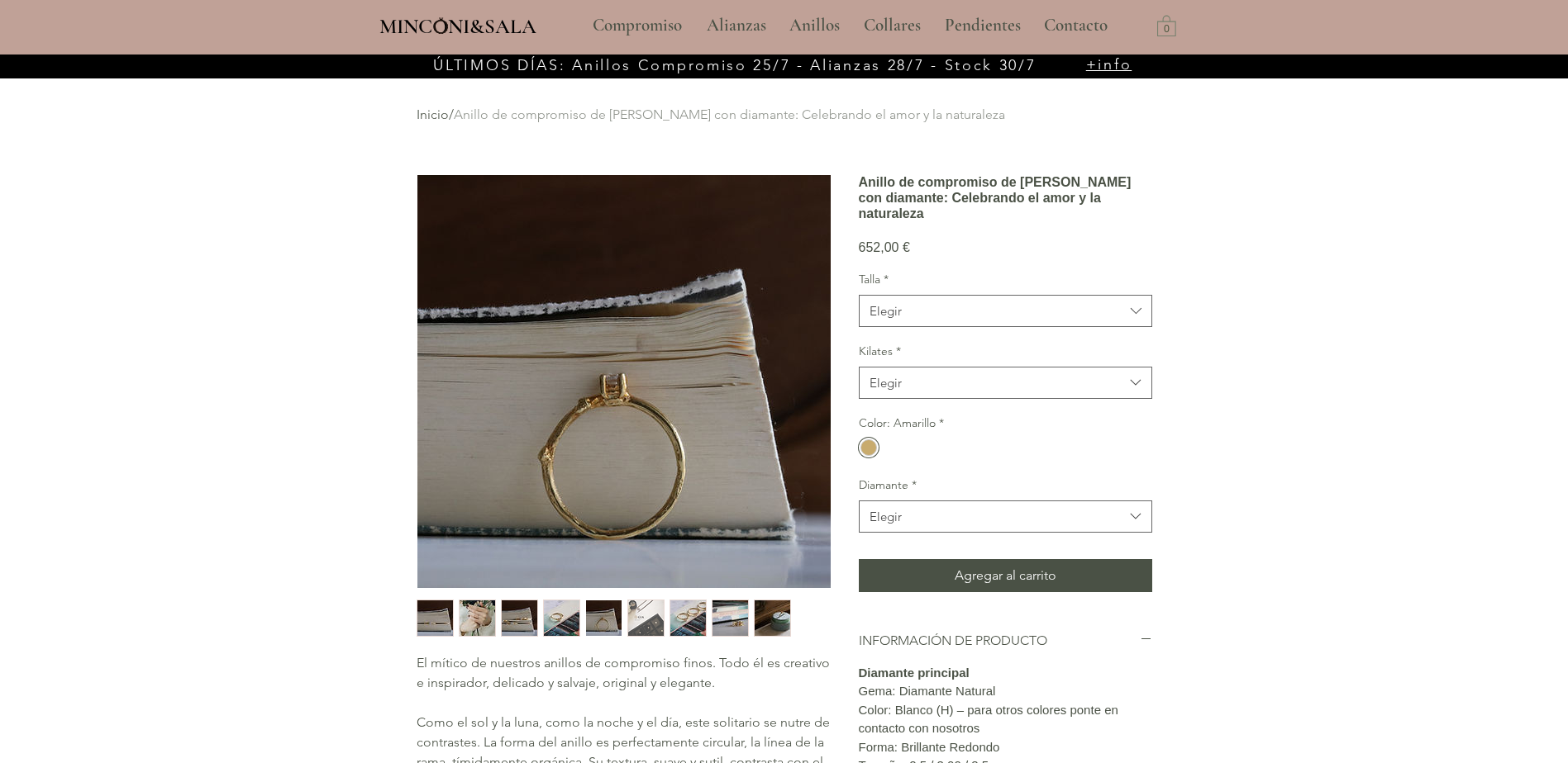
click at [653, 617] on img "6 / 9" at bounding box center [646, 618] width 36 height 36
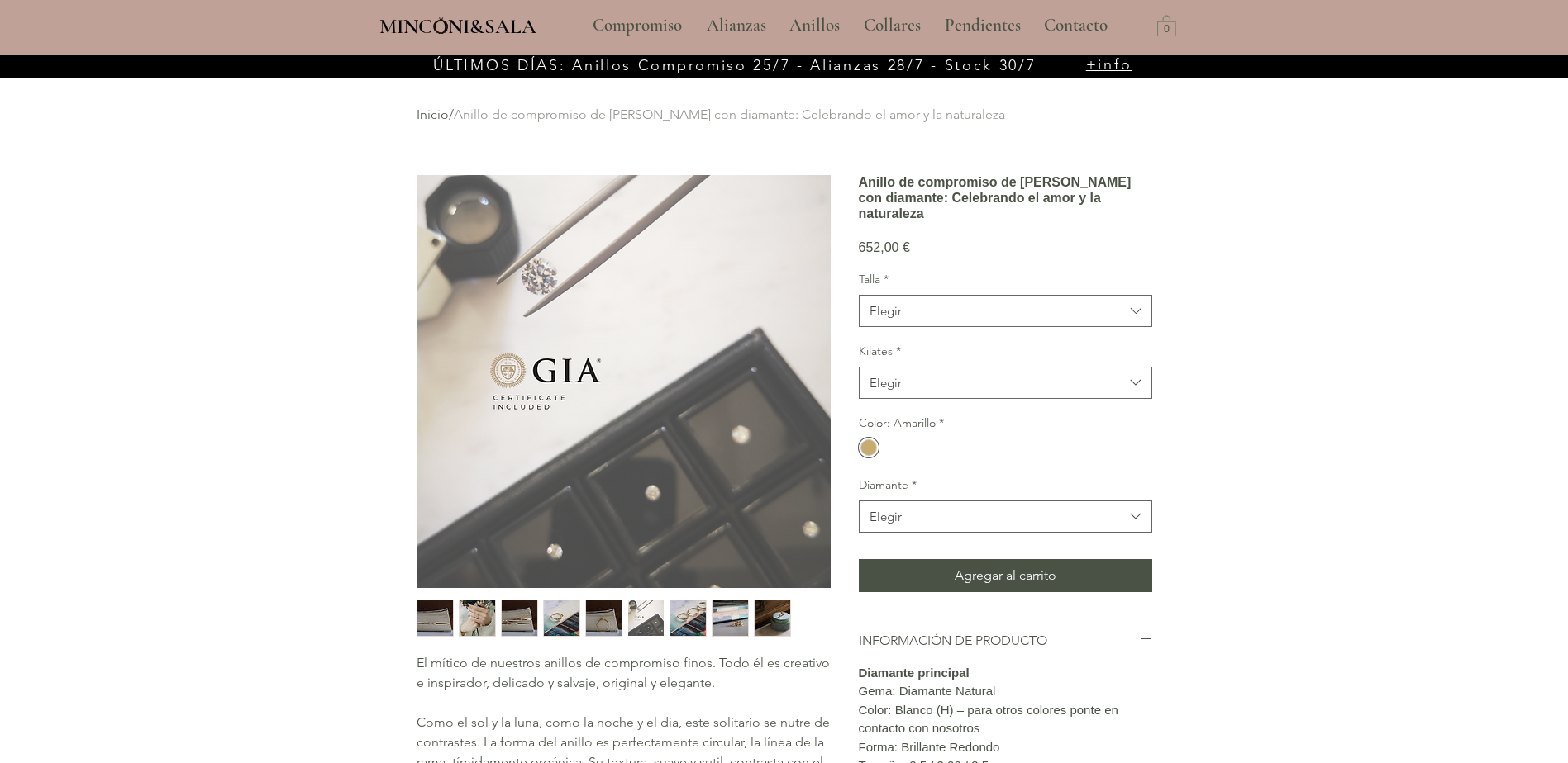
click at [704, 617] on img "7 / 9" at bounding box center [688, 618] width 36 height 36
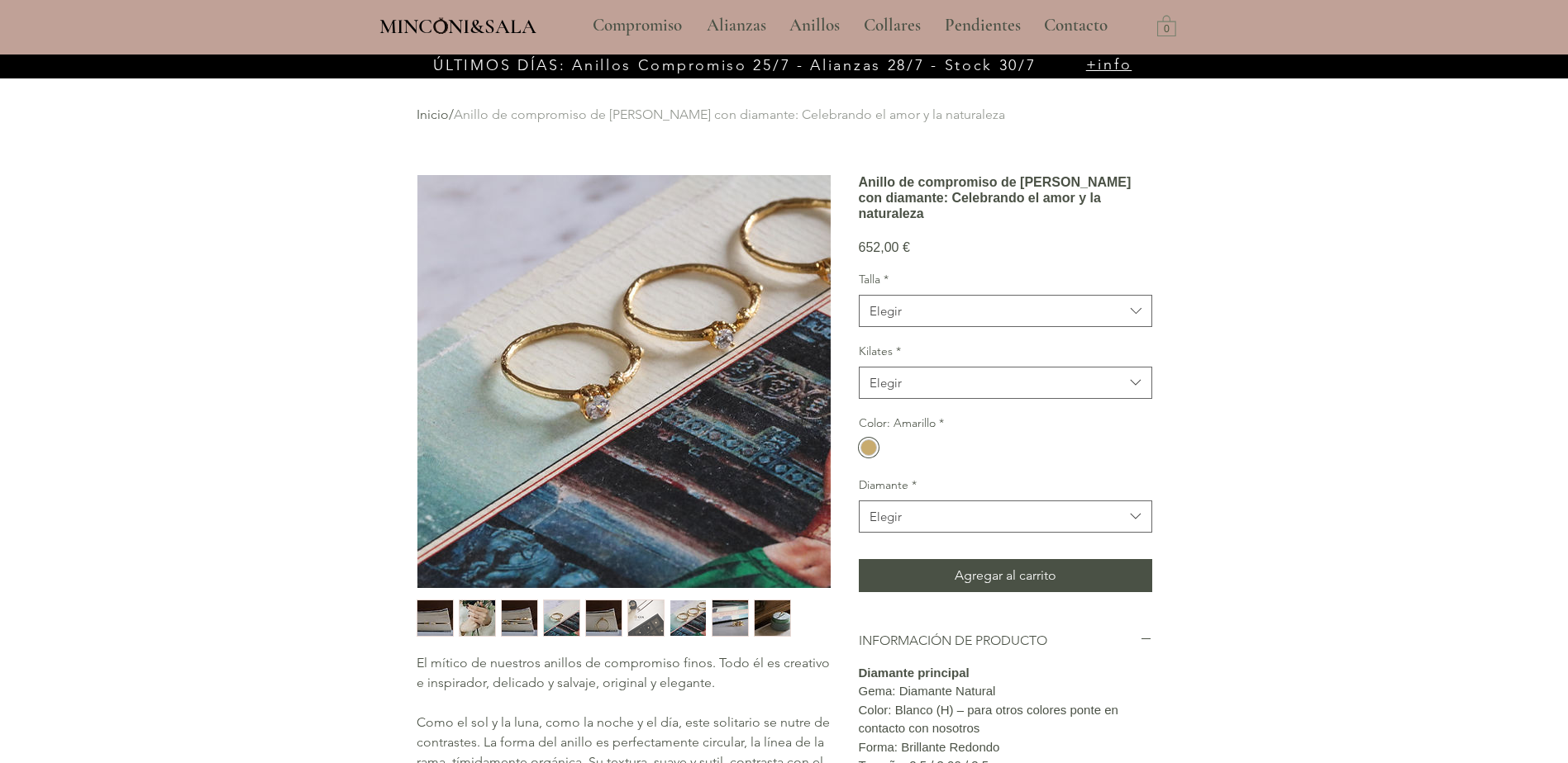
click at [761, 618] on img "9 / 9" at bounding box center [773, 618] width 36 height 36
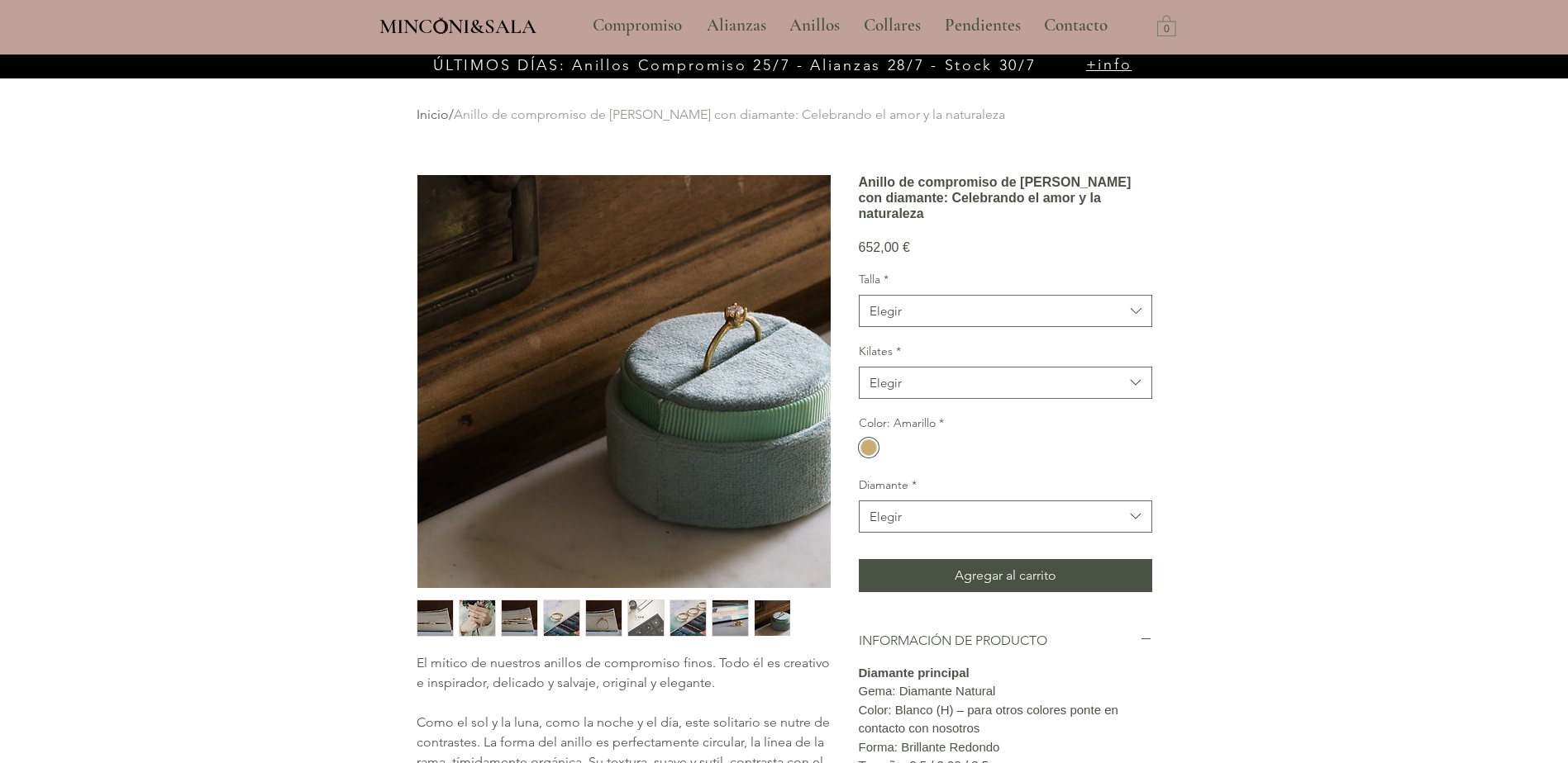
click at [771, 615] on img "9 / 9" at bounding box center [773, 618] width 36 height 36
